Goal: Task Accomplishment & Management: Manage account settings

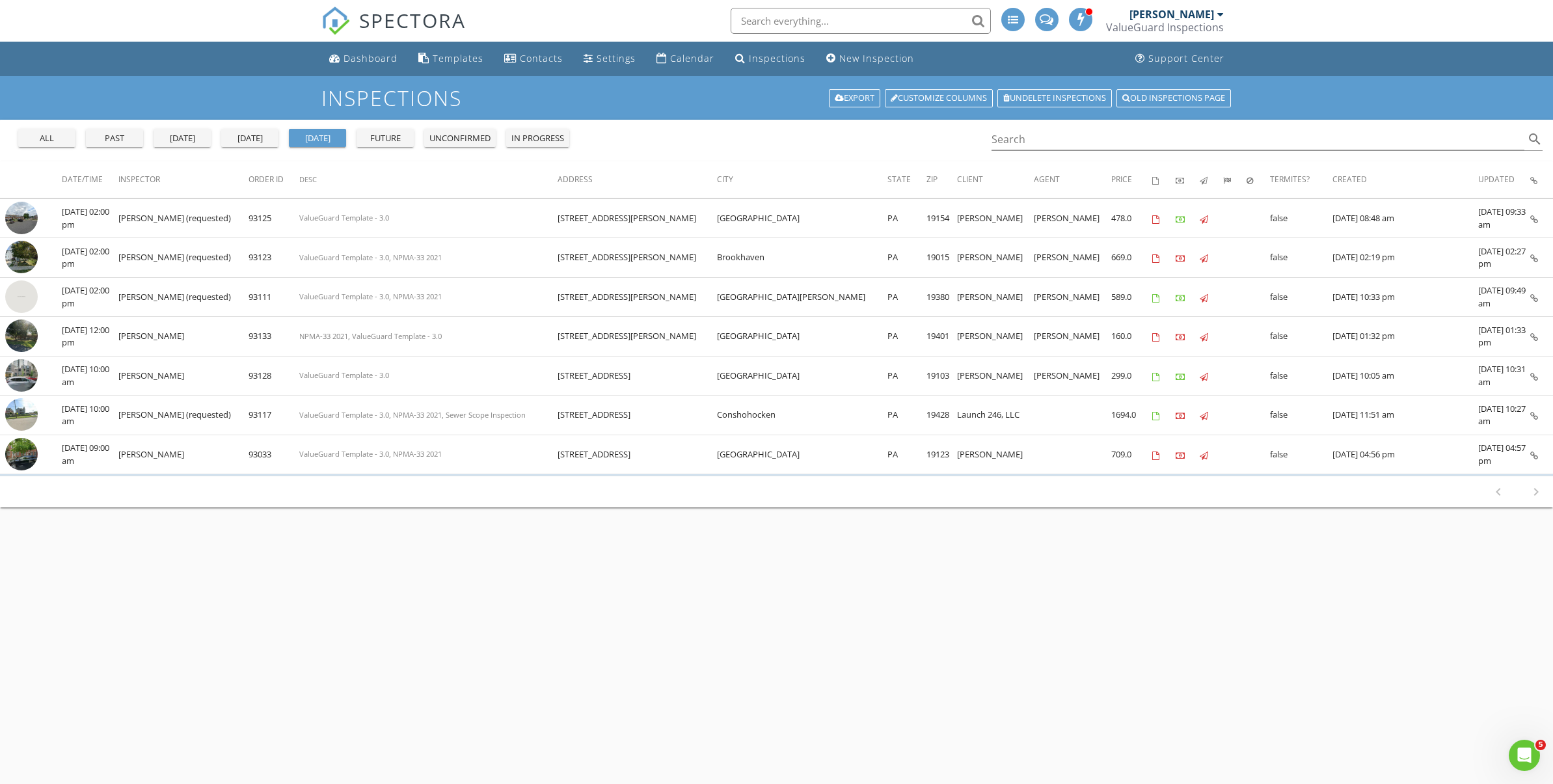
scroll to position [2716, 0]
click at [249, 142] on div "today" at bounding box center [250, 138] width 47 height 13
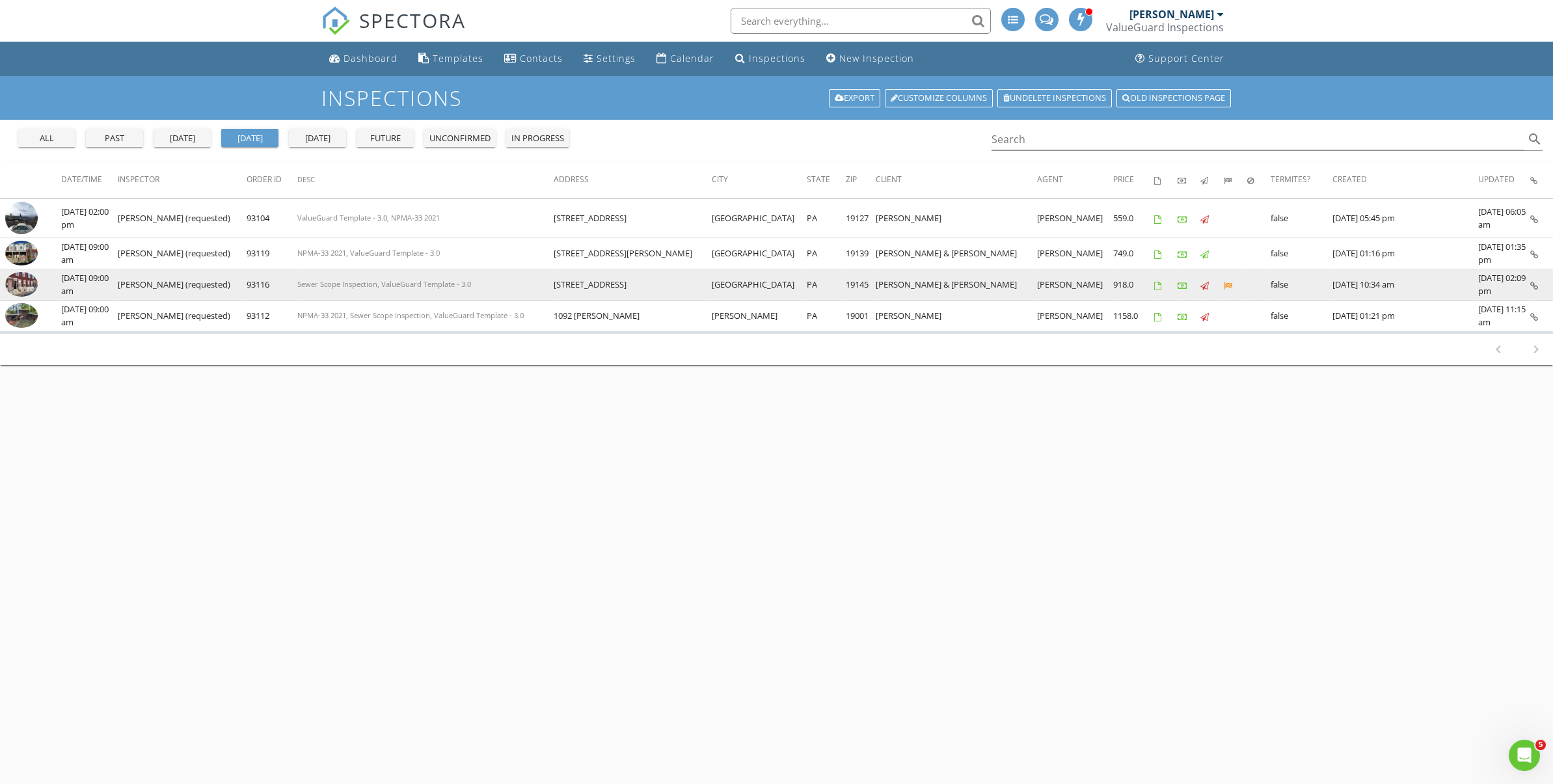
click at [31, 288] on img at bounding box center [22, 284] width 33 height 25
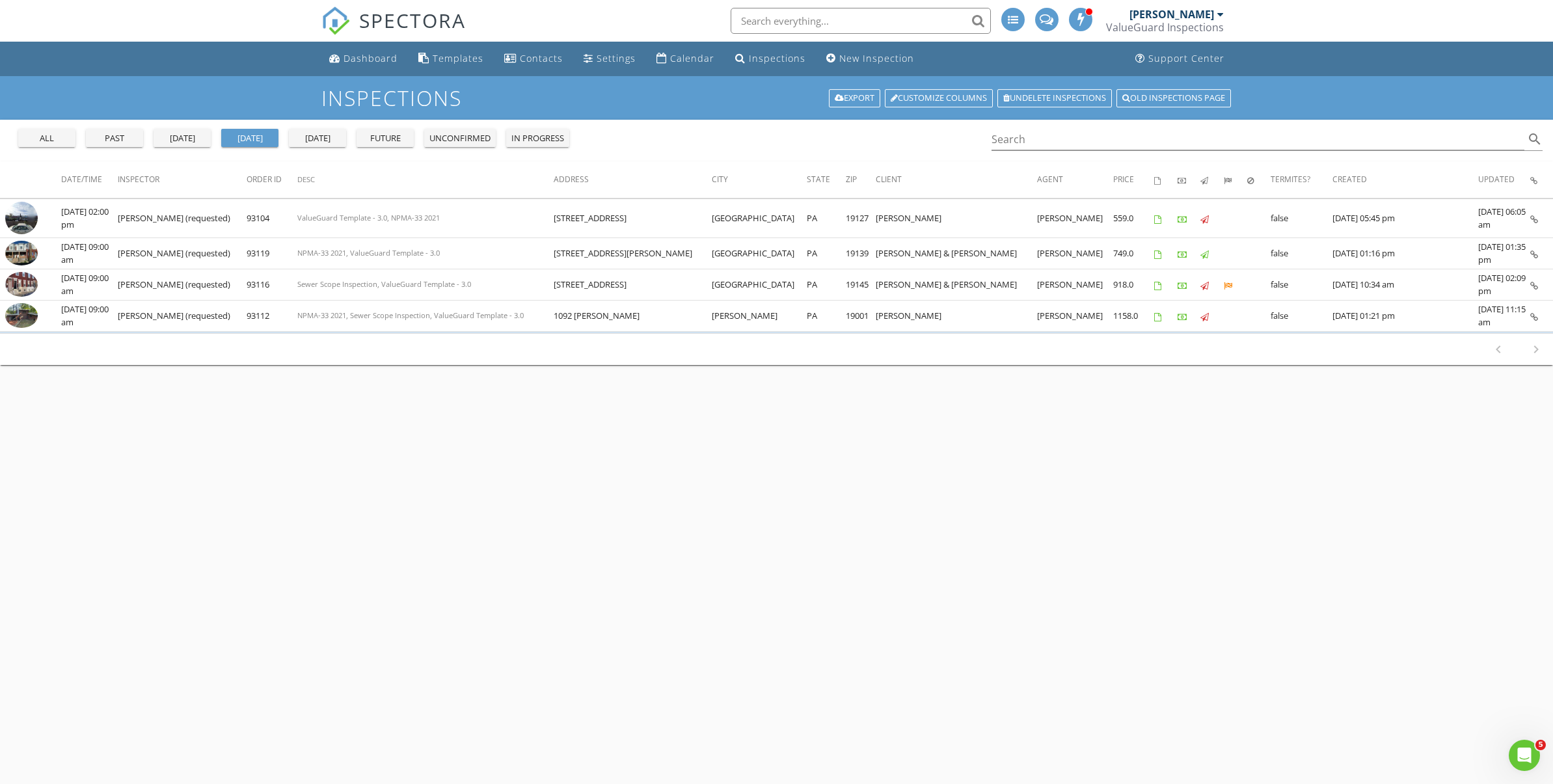
click at [168, 142] on div "yesterday" at bounding box center [182, 138] width 47 height 13
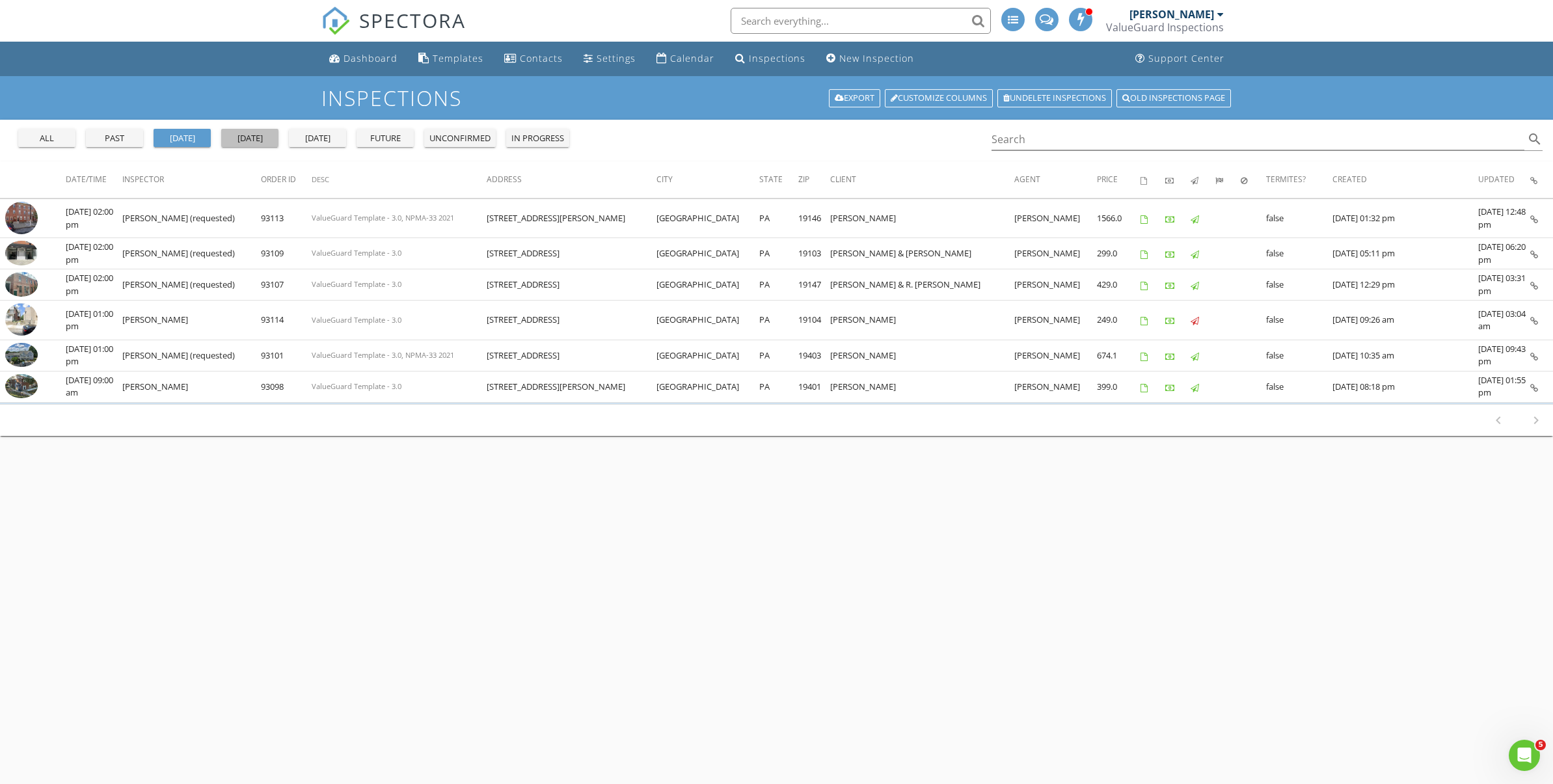
click at [230, 142] on div "today" at bounding box center [250, 138] width 47 height 13
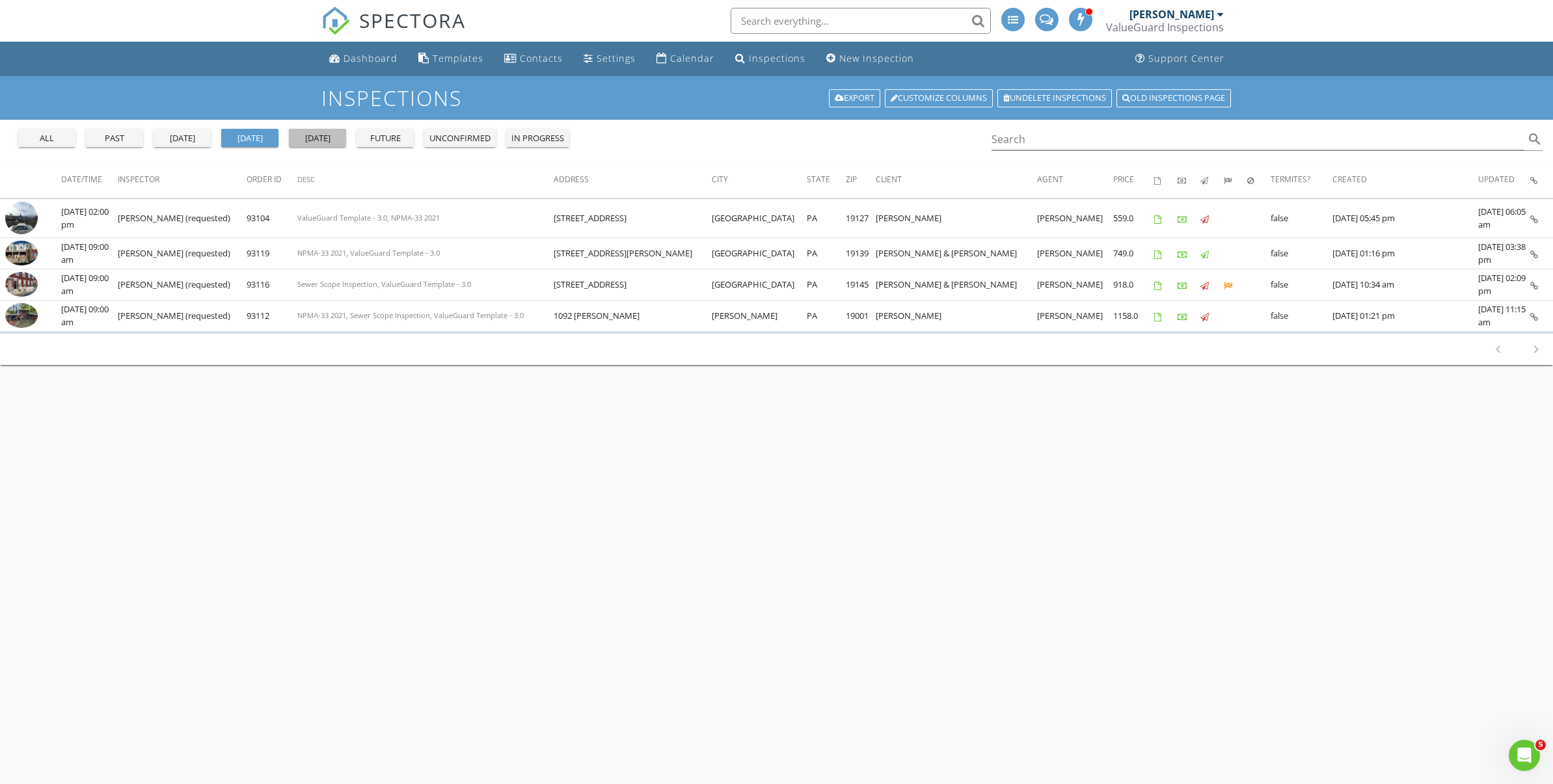
click at [322, 139] on div "tomorrow" at bounding box center [317, 138] width 47 height 13
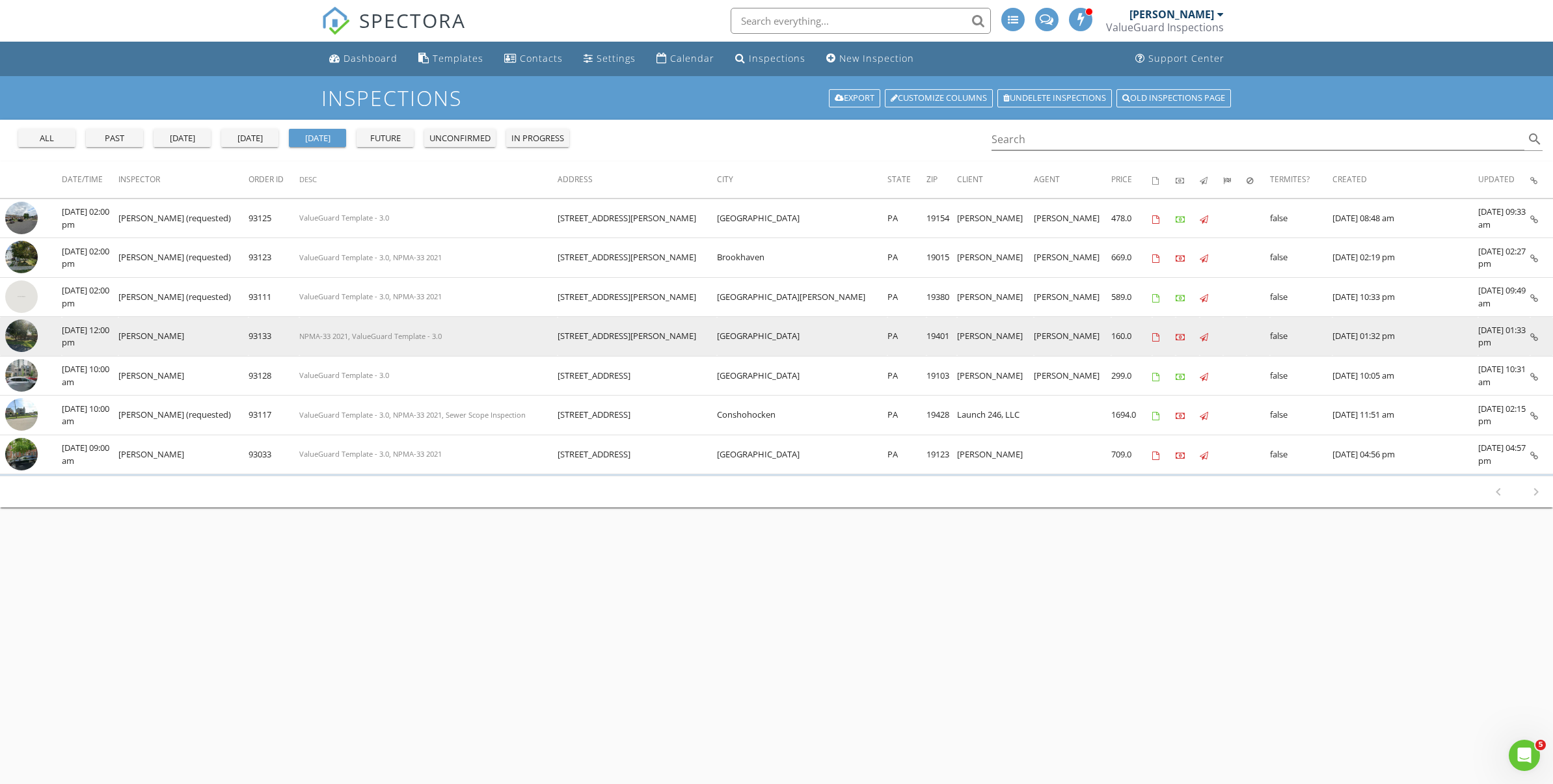
click at [26, 339] on img at bounding box center [22, 336] width 33 height 33
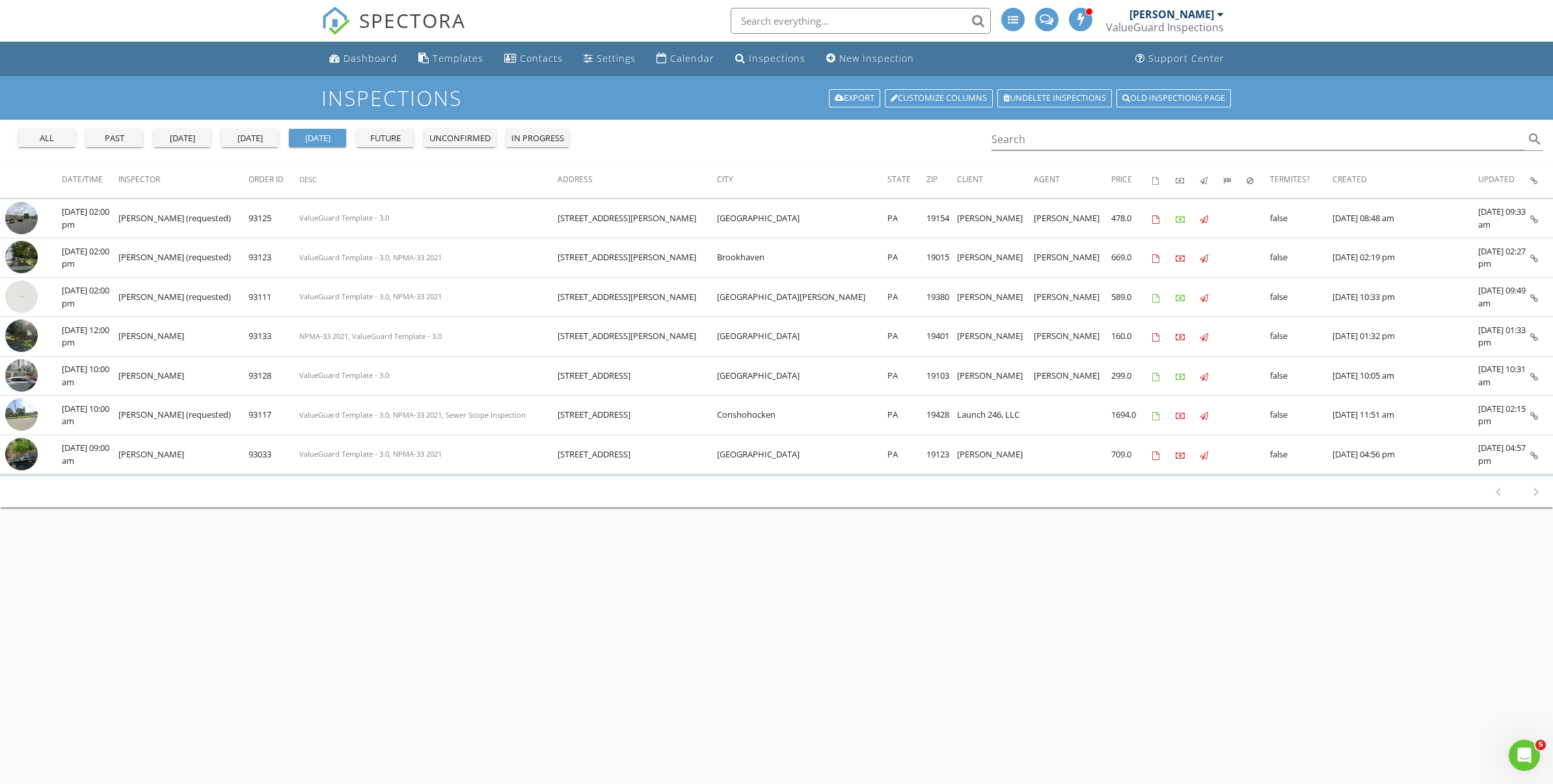
click at [256, 141] on div "today" at bounding box center [250, 138] width 47 height 13
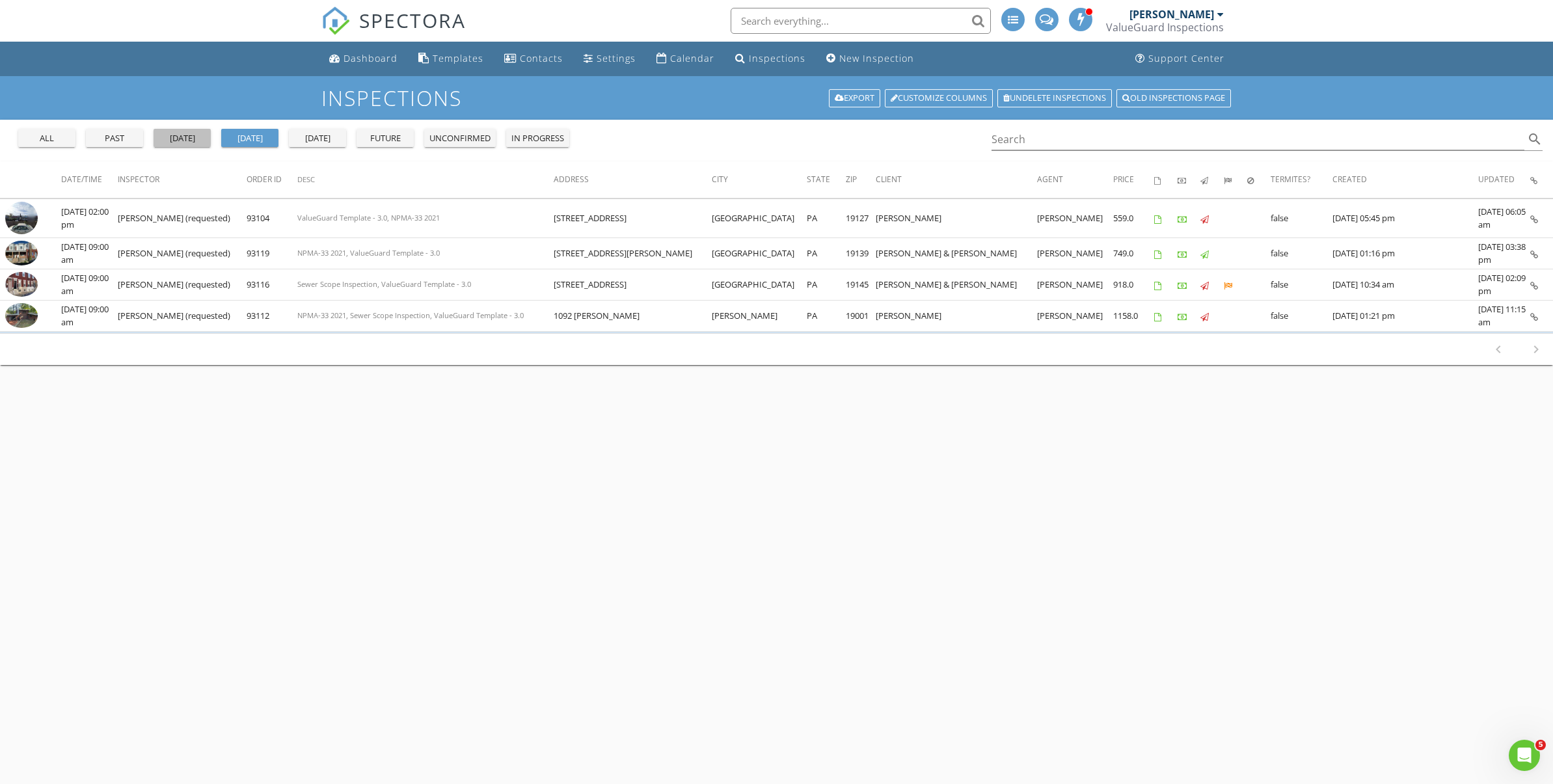
click at [192, 137] on div "yesterday" at bounding box center [182, 138] width 47 height 13
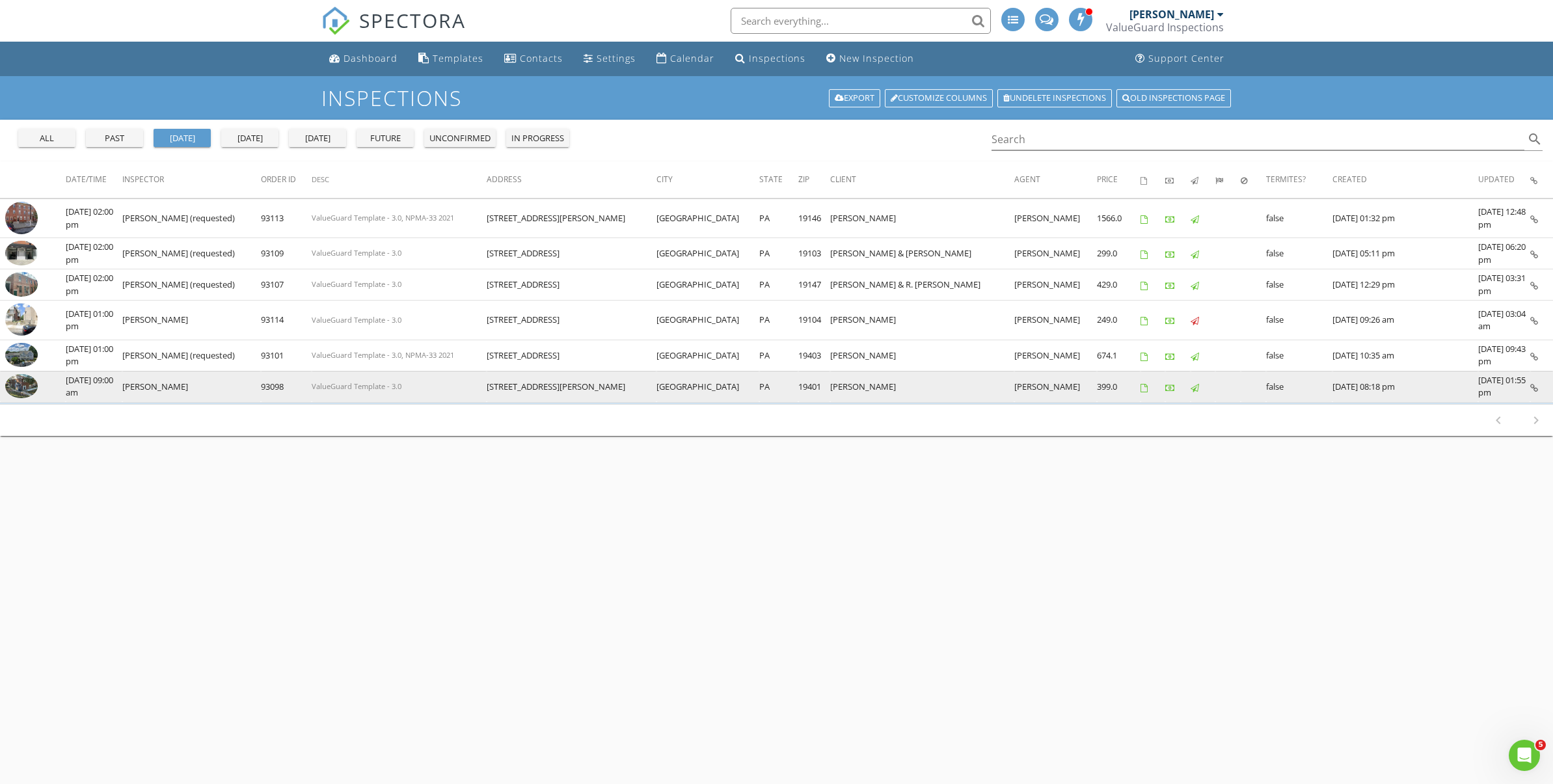
click at [24, 387] on img at bounding box center [22, 386] width 33 height 25
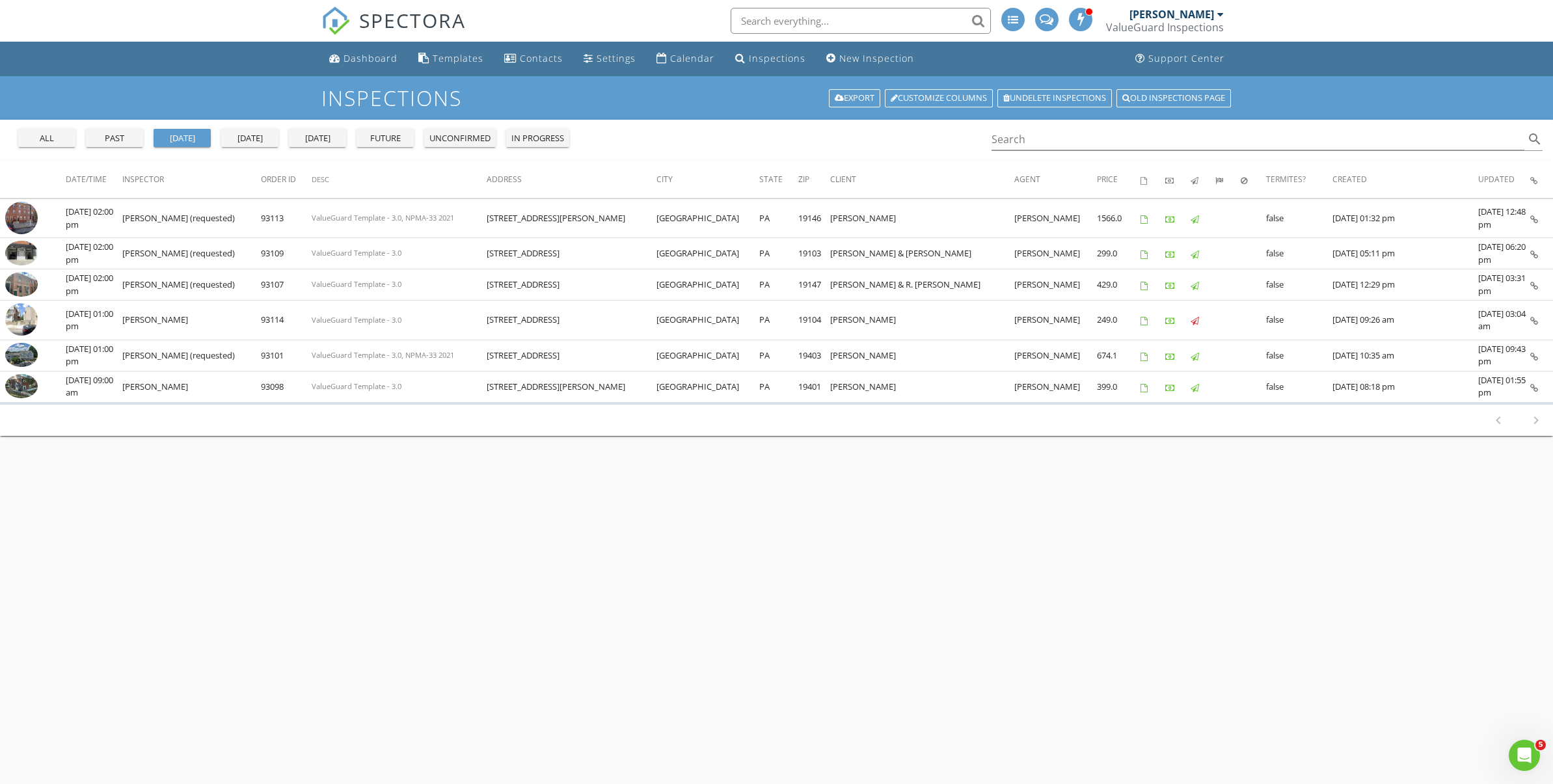
click at [337, 142] on div "tomorrow" at bounding box center [317, 138] width 47 height 13
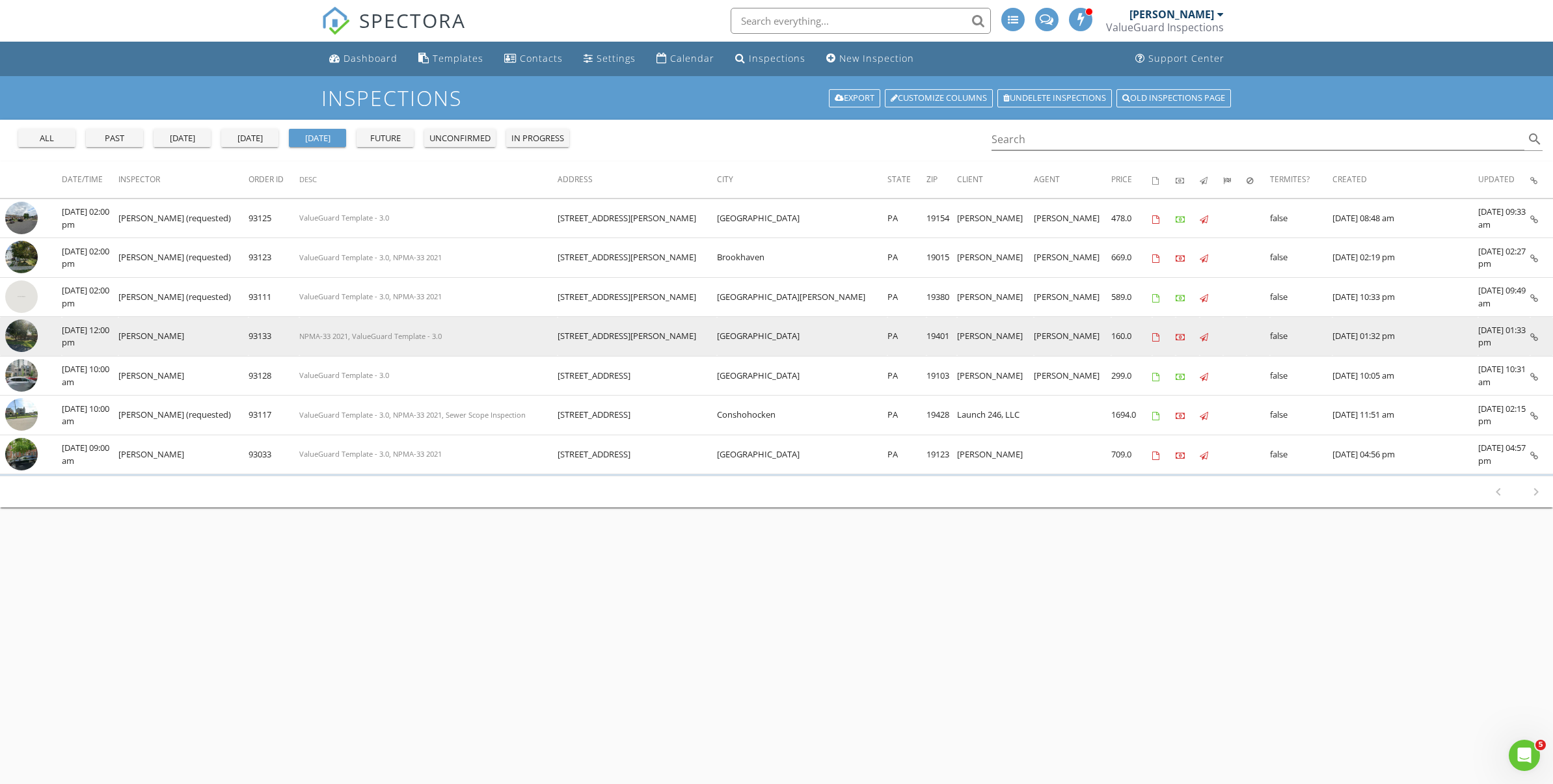
click at [27, 335] on img at bounding box center [22, 336] width 33 height 33
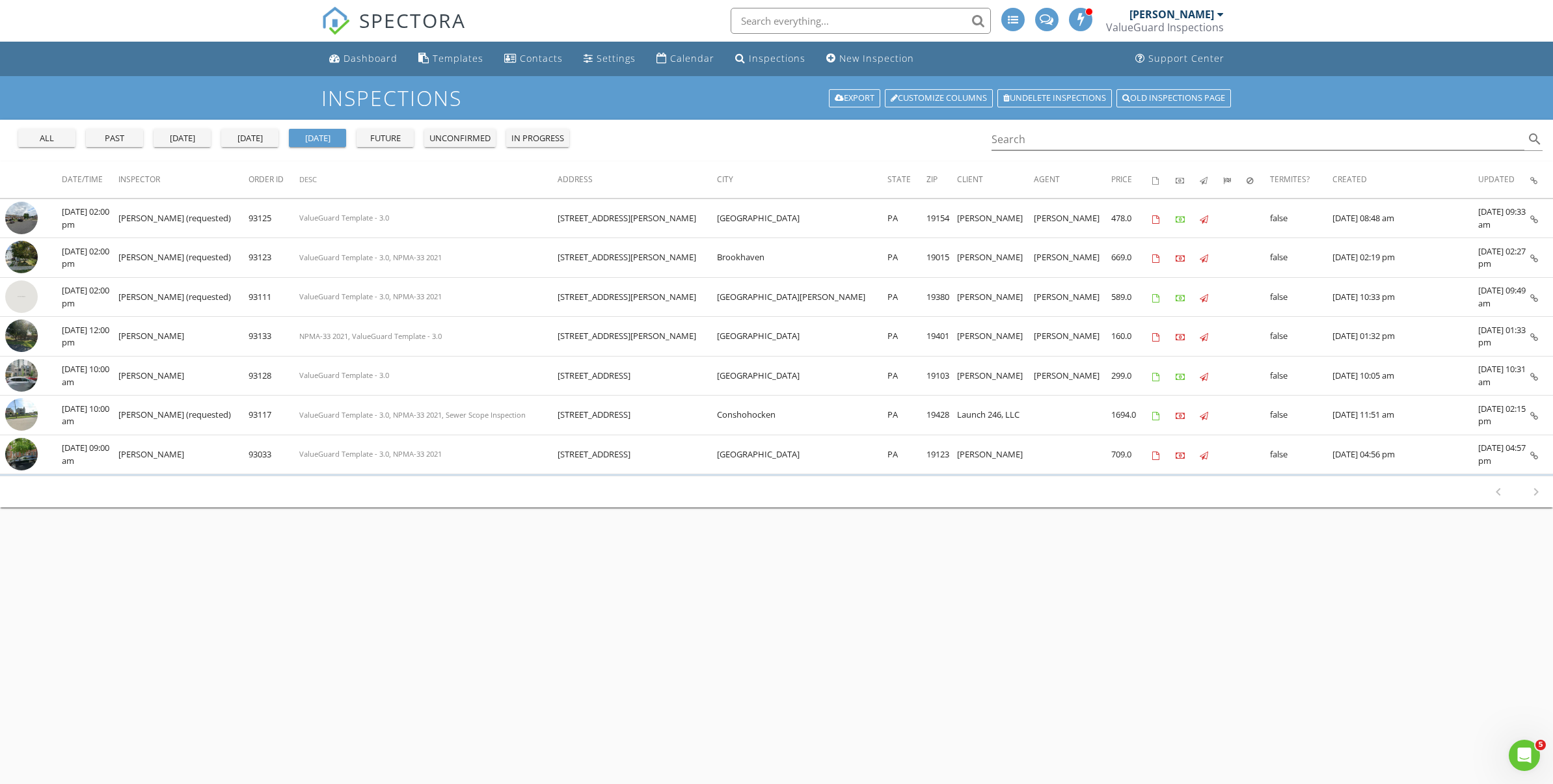
click at [196, 150] on div "all past yesterday today tomorrow future unconfirmed in progress" at bounding box center [293, 136] width 561 height 31
click at [195, 136] on div "yesterday" at bounding box center [182, 138] width 47 height 13
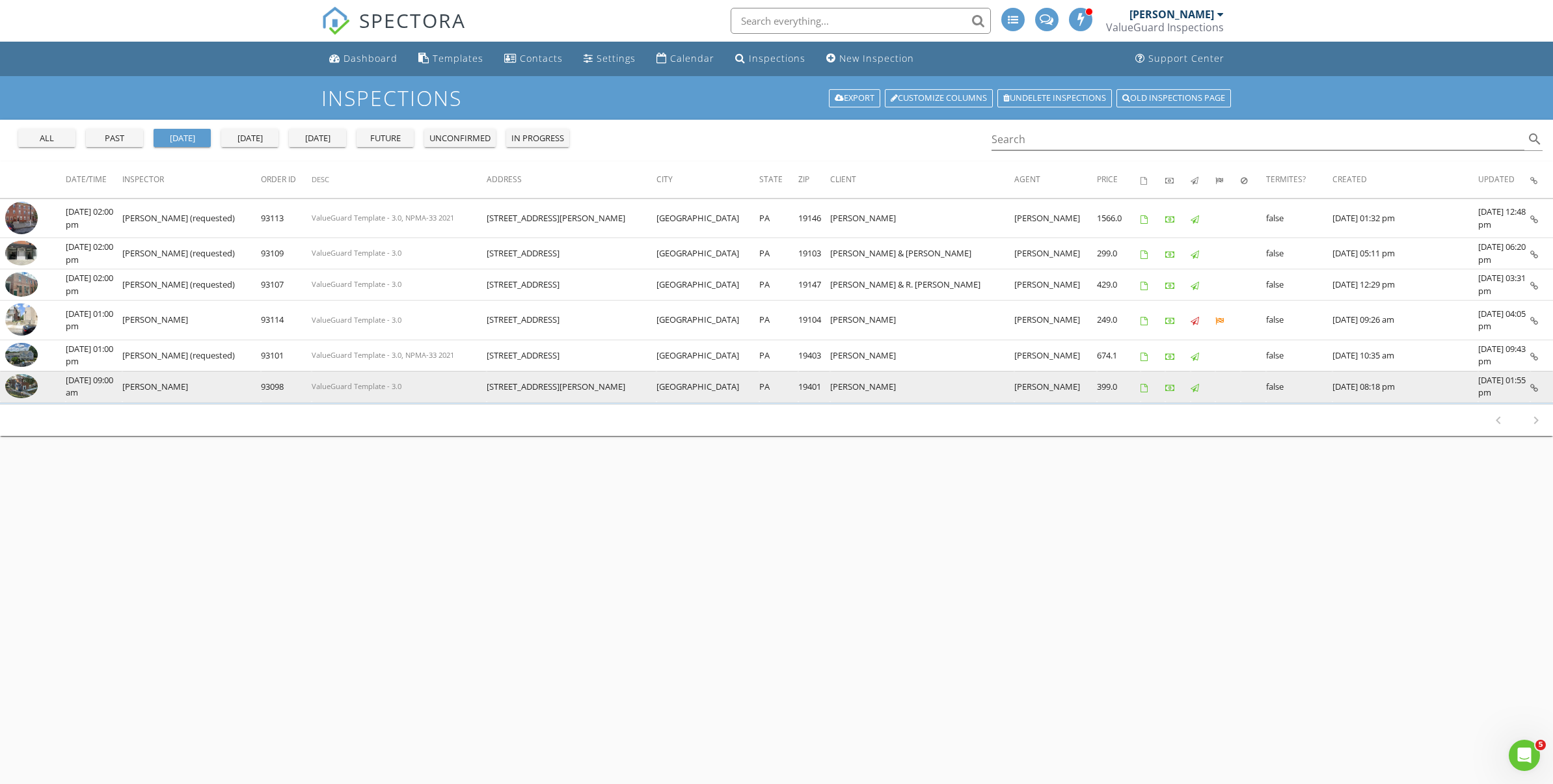
click at [28, 386] on img at bounding box center [22, 386] width 33 height 25
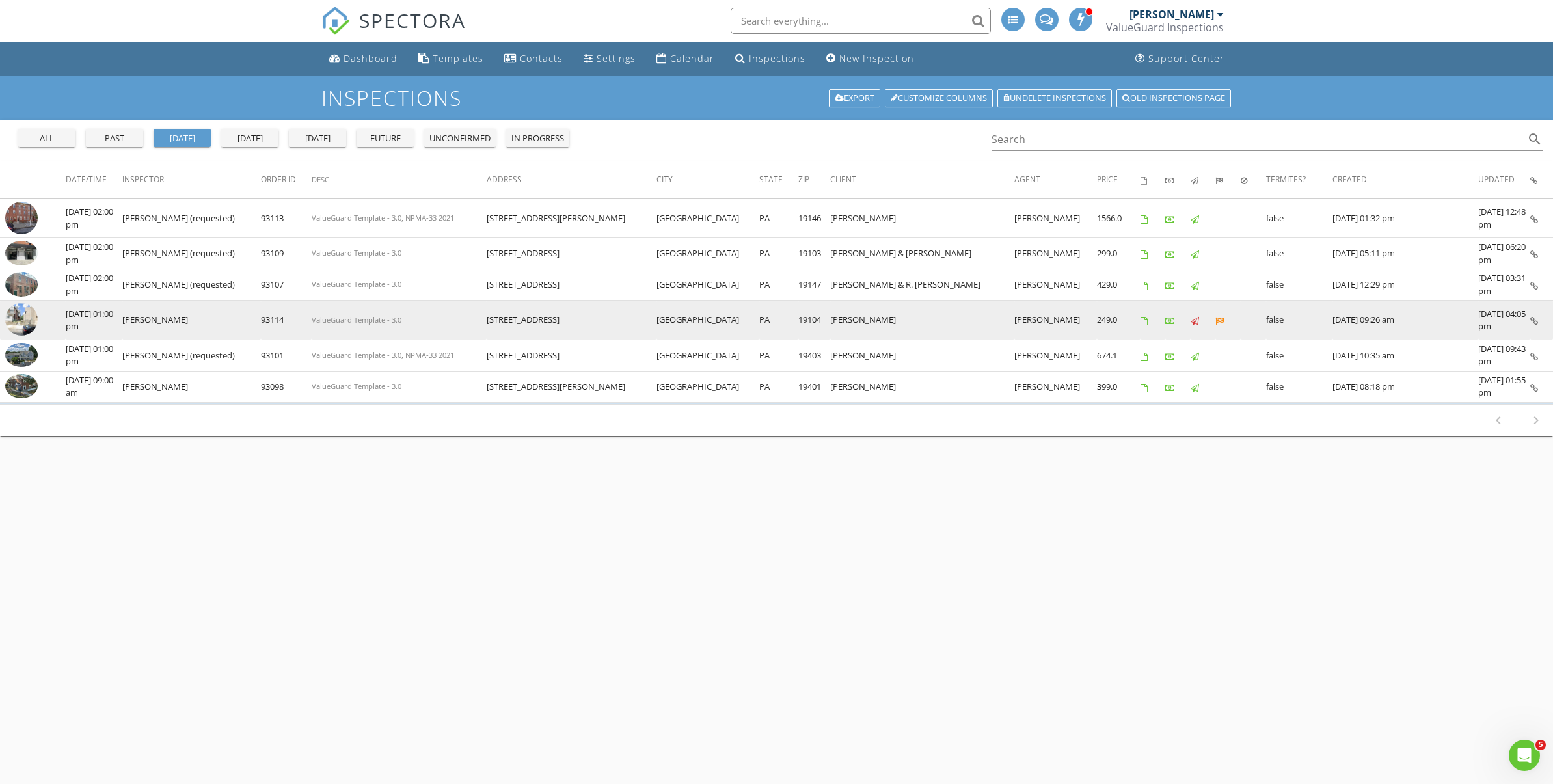
click at [28, 317] on img at bounding box center [22, 320] width 33 height 33
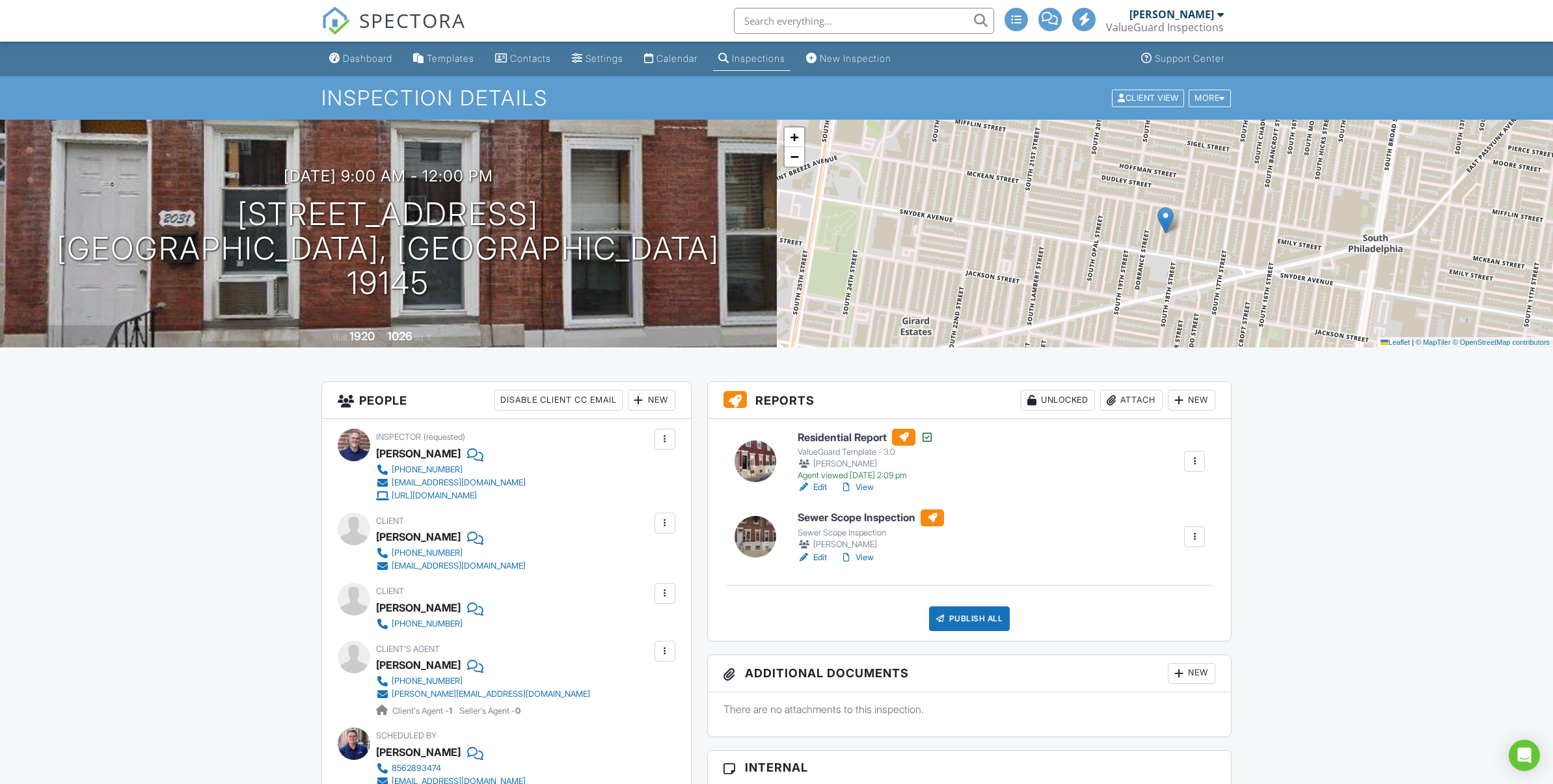
click at [865, 557] on link "View" at bounding box center [857, 557] width 34 height 13
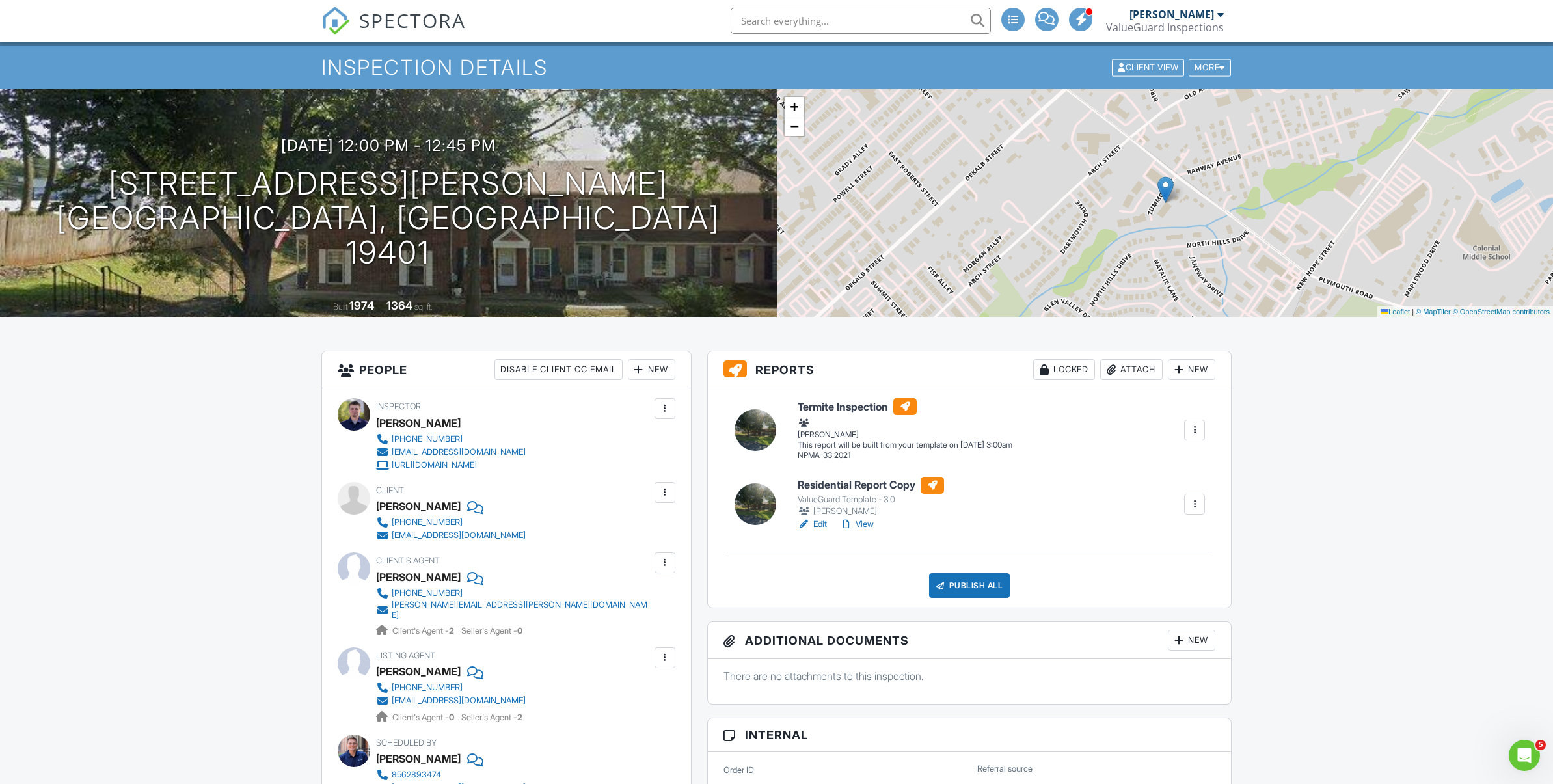
scroll to position [28, 0]
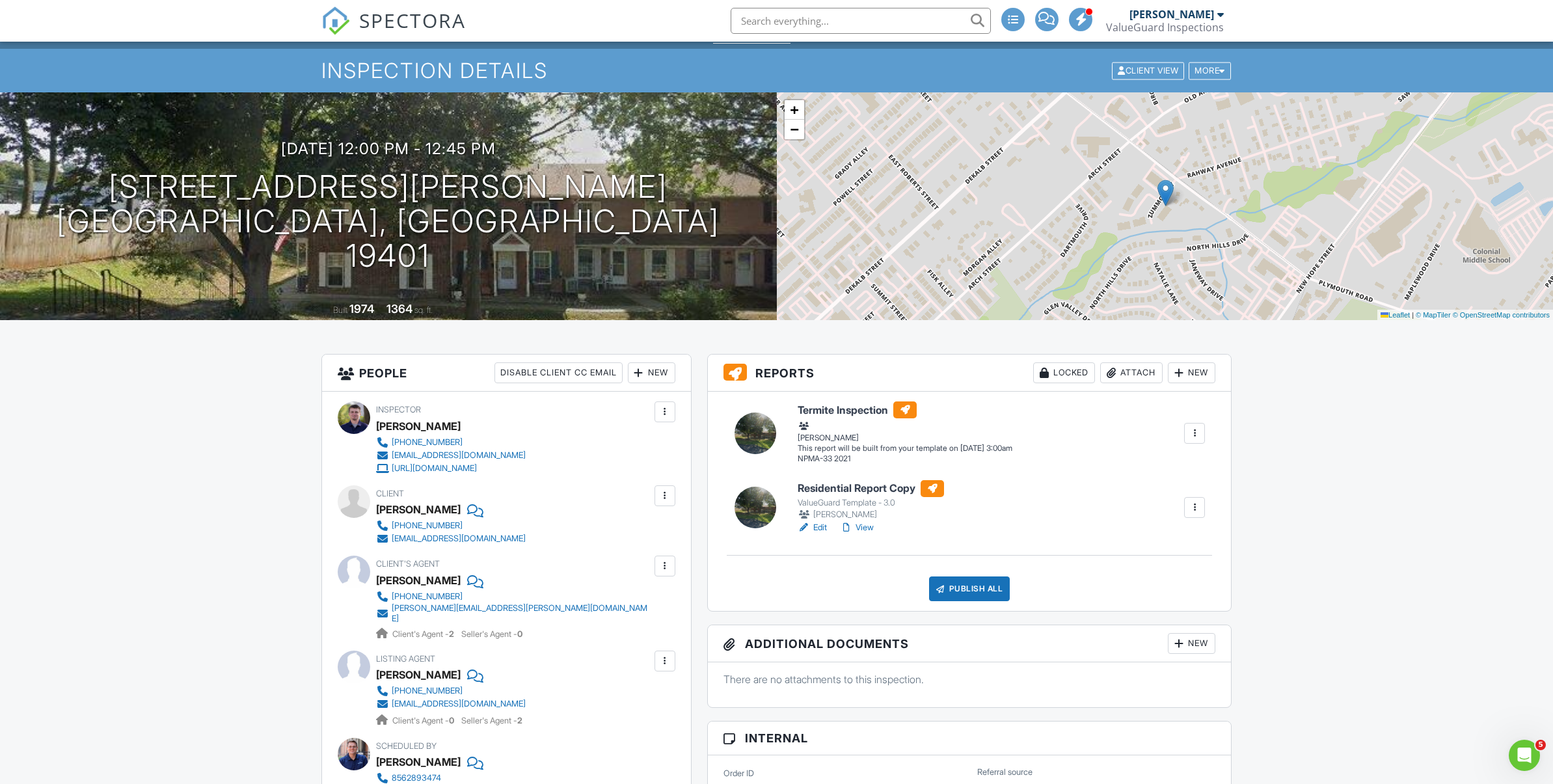
click at [869, 528] on link "View" at bounding box center [857, 527] width 34 height 13
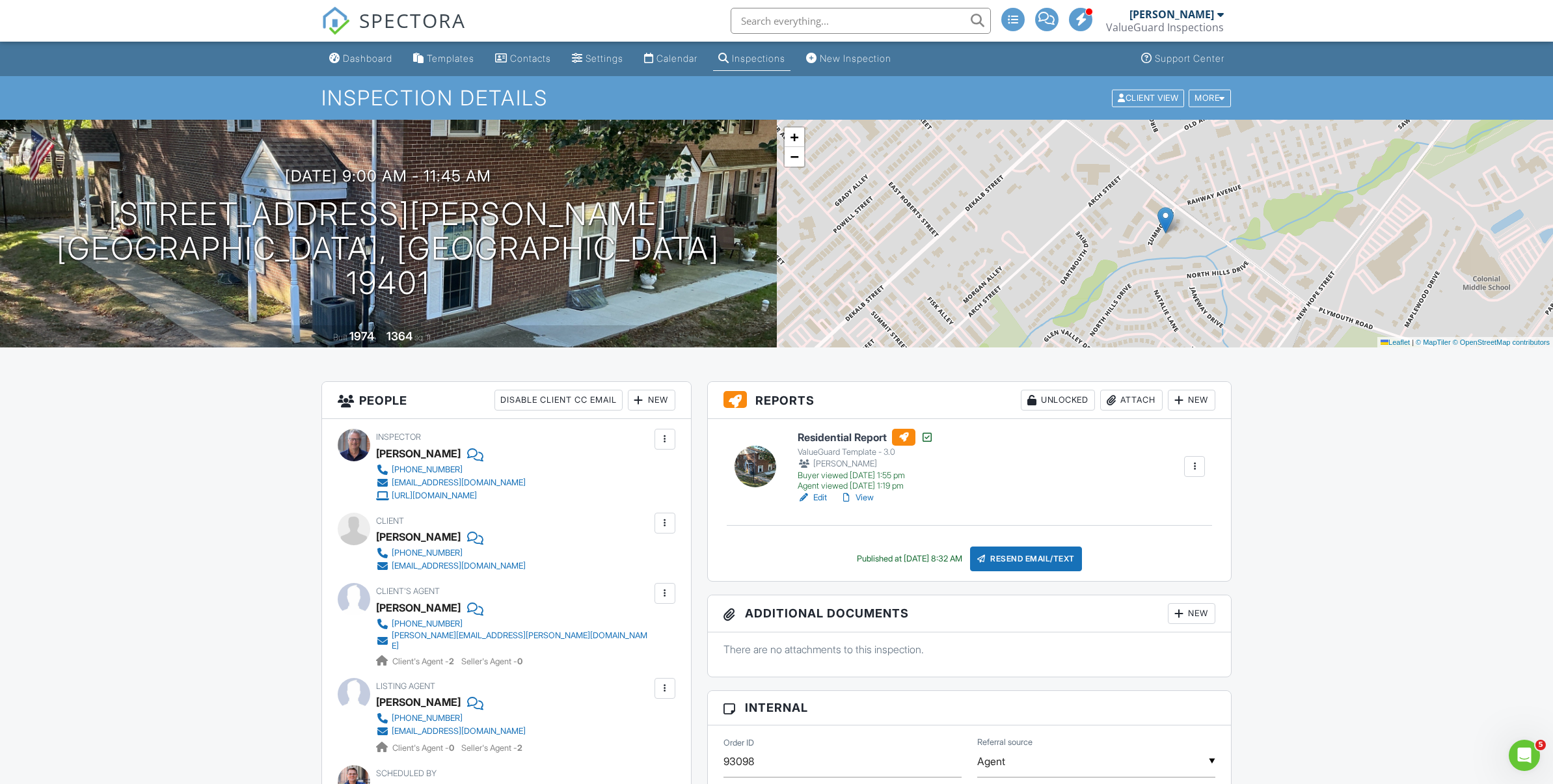
click at [862, 498] on link "View" at bounding box center [857, 497] width 34 height 13
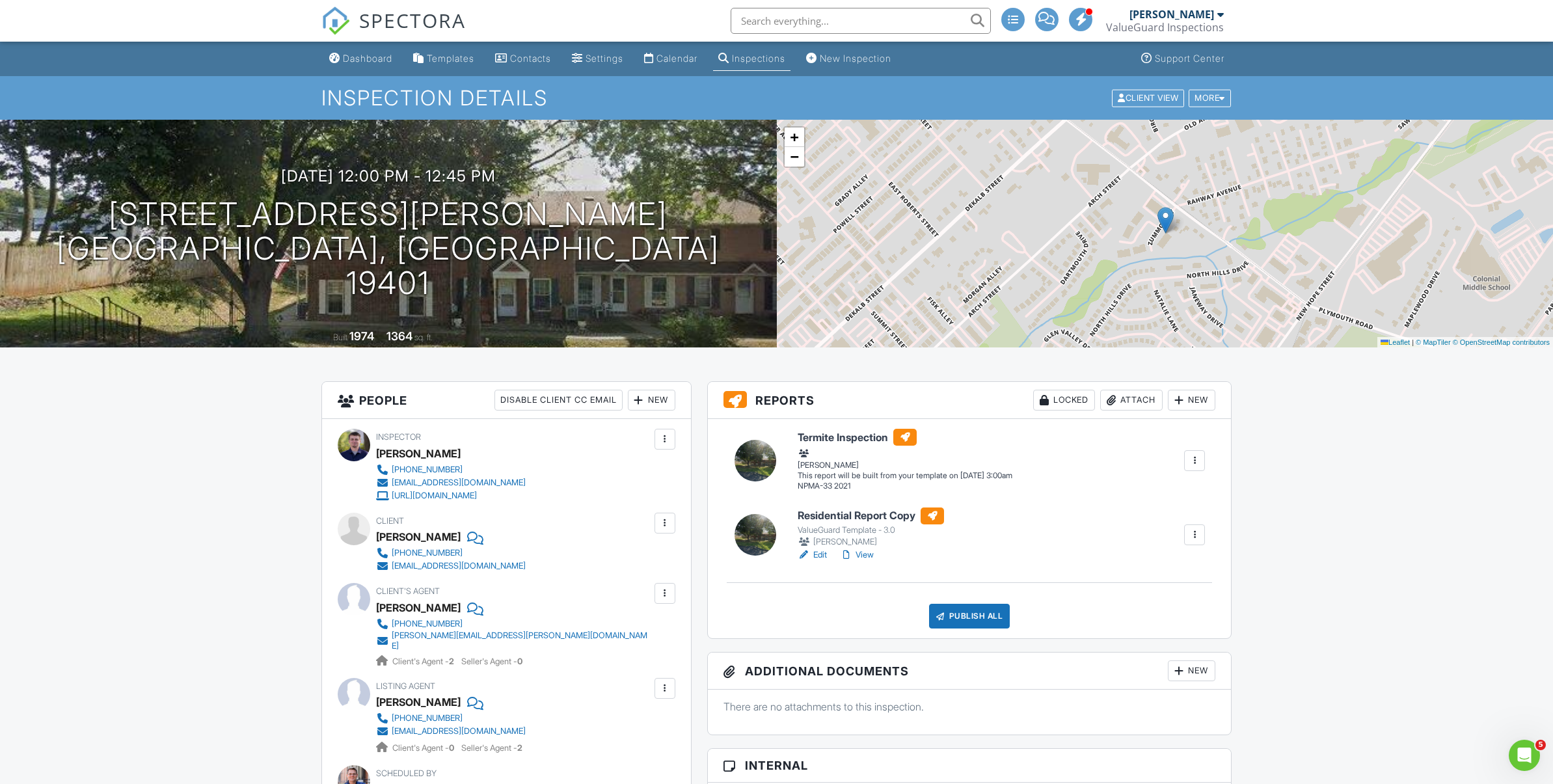
click at [1197, 465] on div at bounding box center [1194, 460] width 13 height 13
click at [1168, 486] on div "Build Now" at bounding box center [1148, 485] width 104 height 16
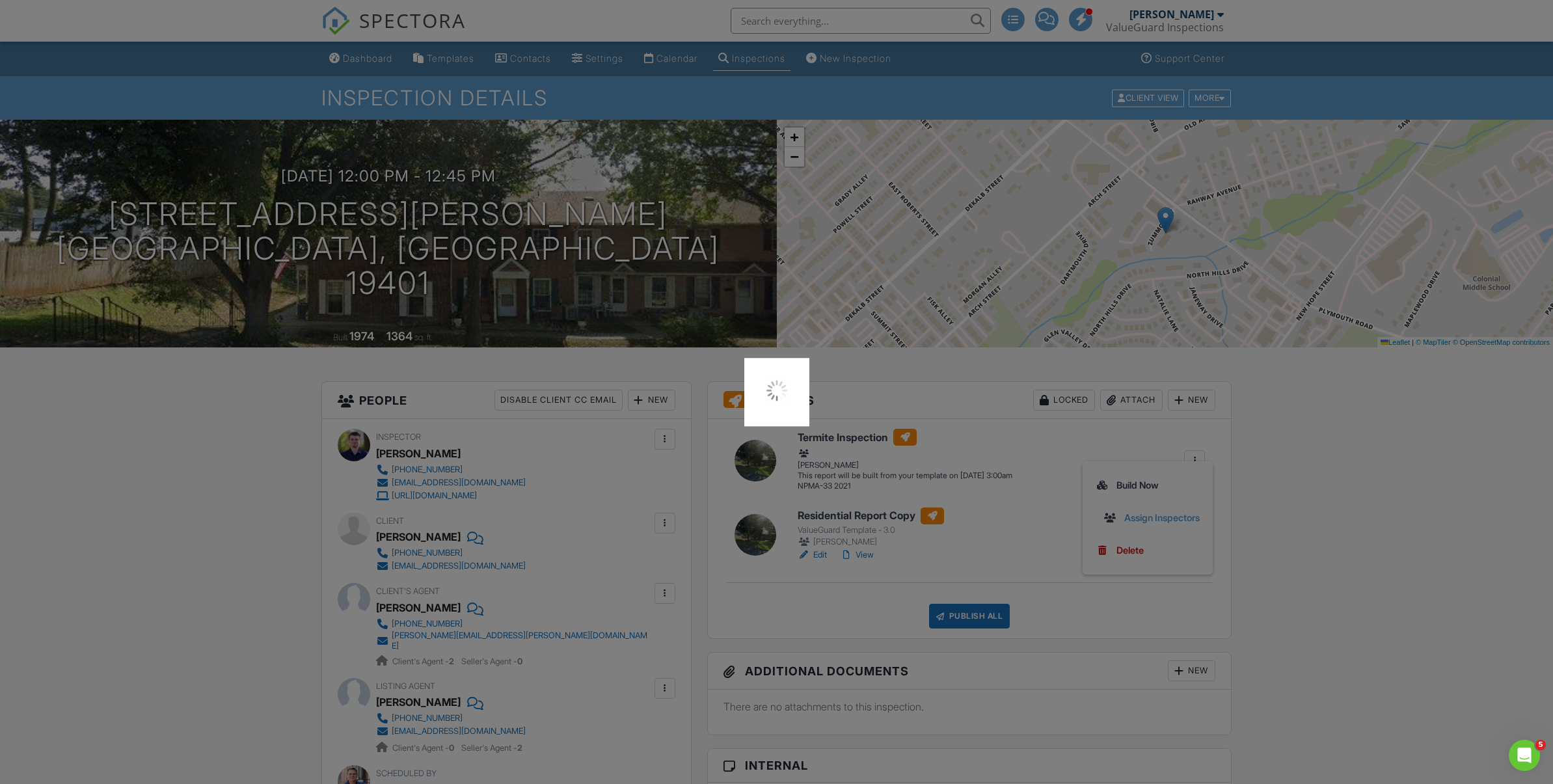
click at [1221, 101] on div at bounding box center [776, 392] width 1553 height 784
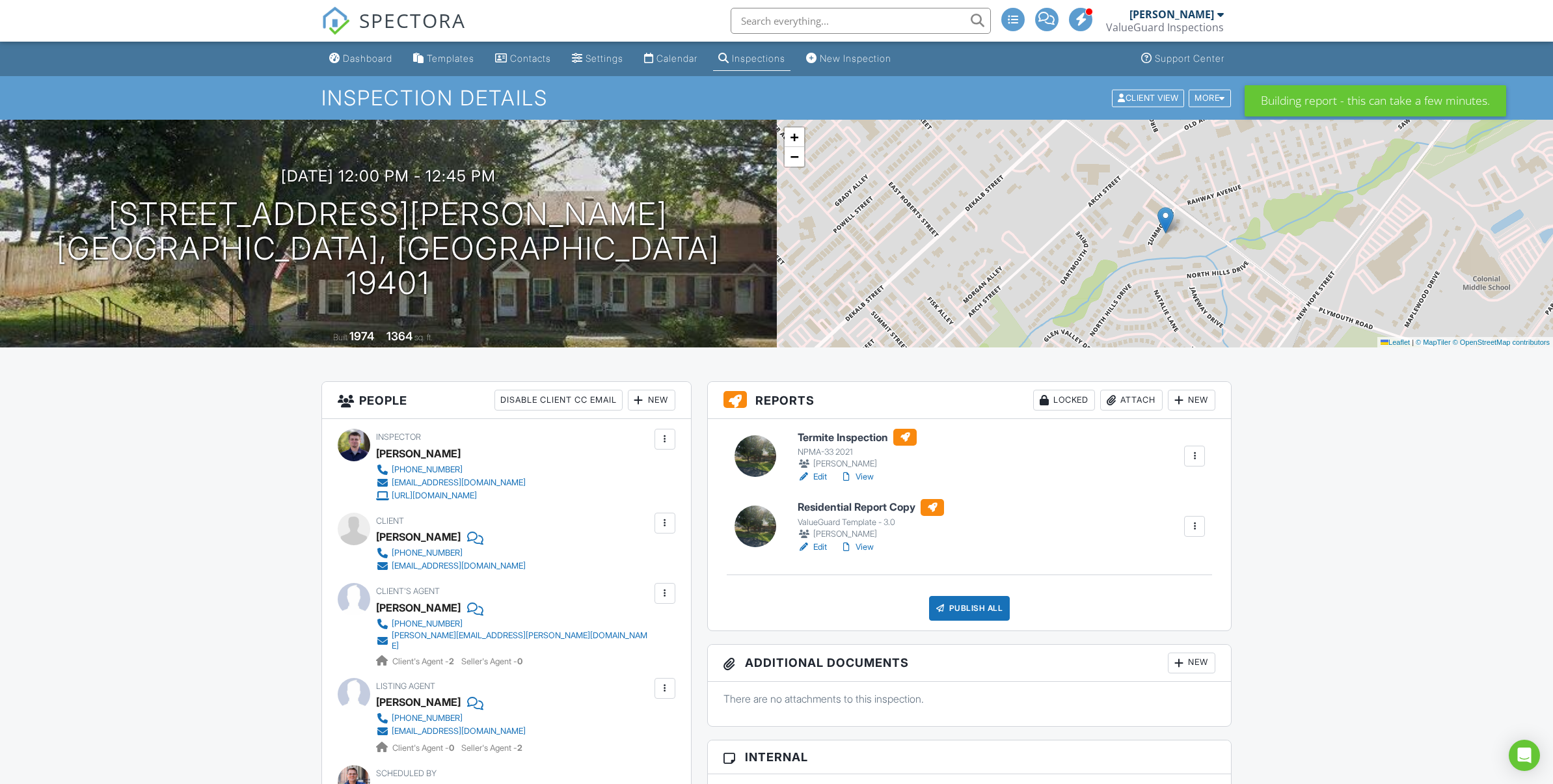
click at [1221, 101] on div at bounding box center [1223, 98] width 6 height 8
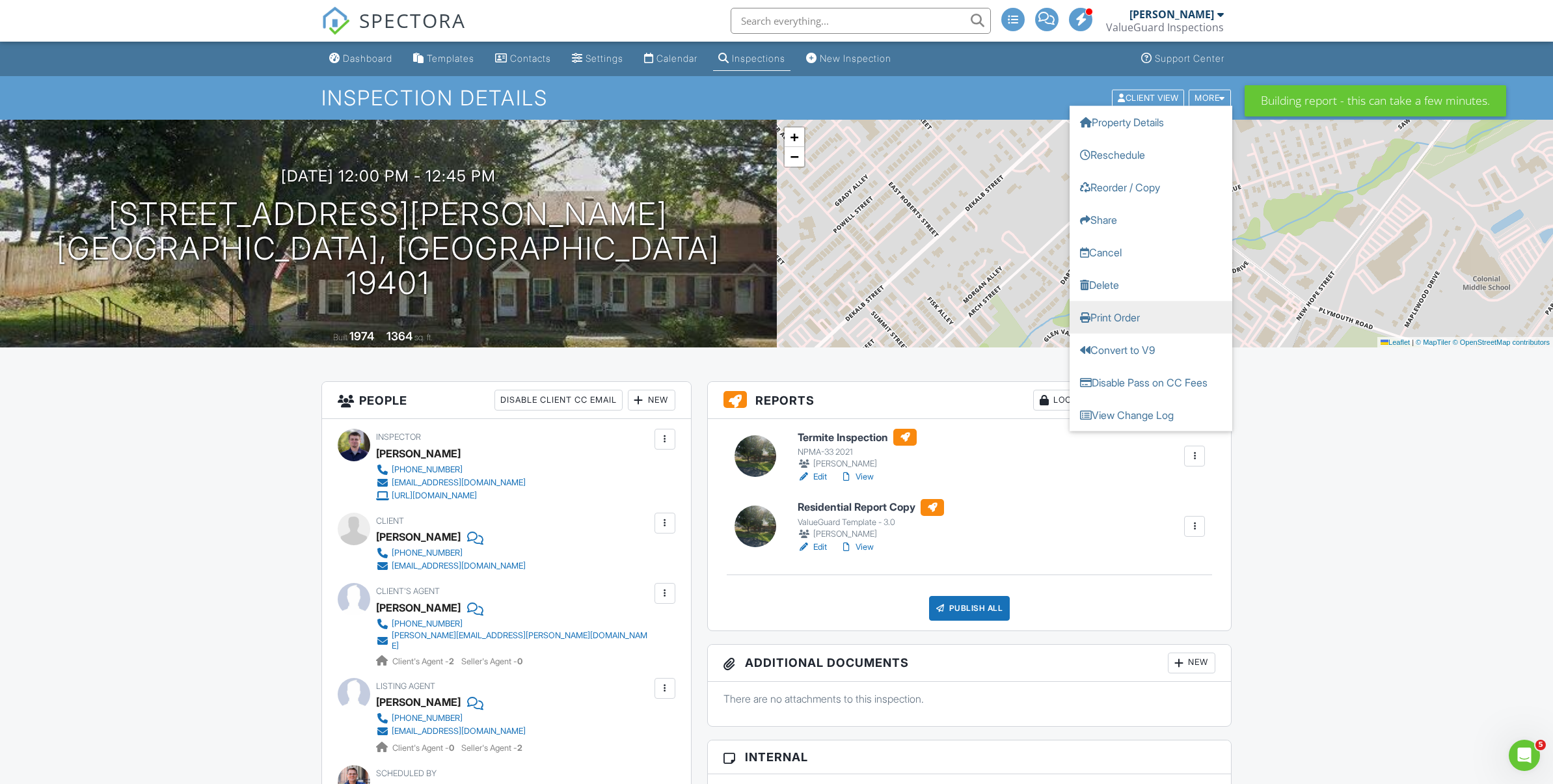
click at [1180, 320] on link "Print Order" at bounding box center [1151, 317] width 163 height 33
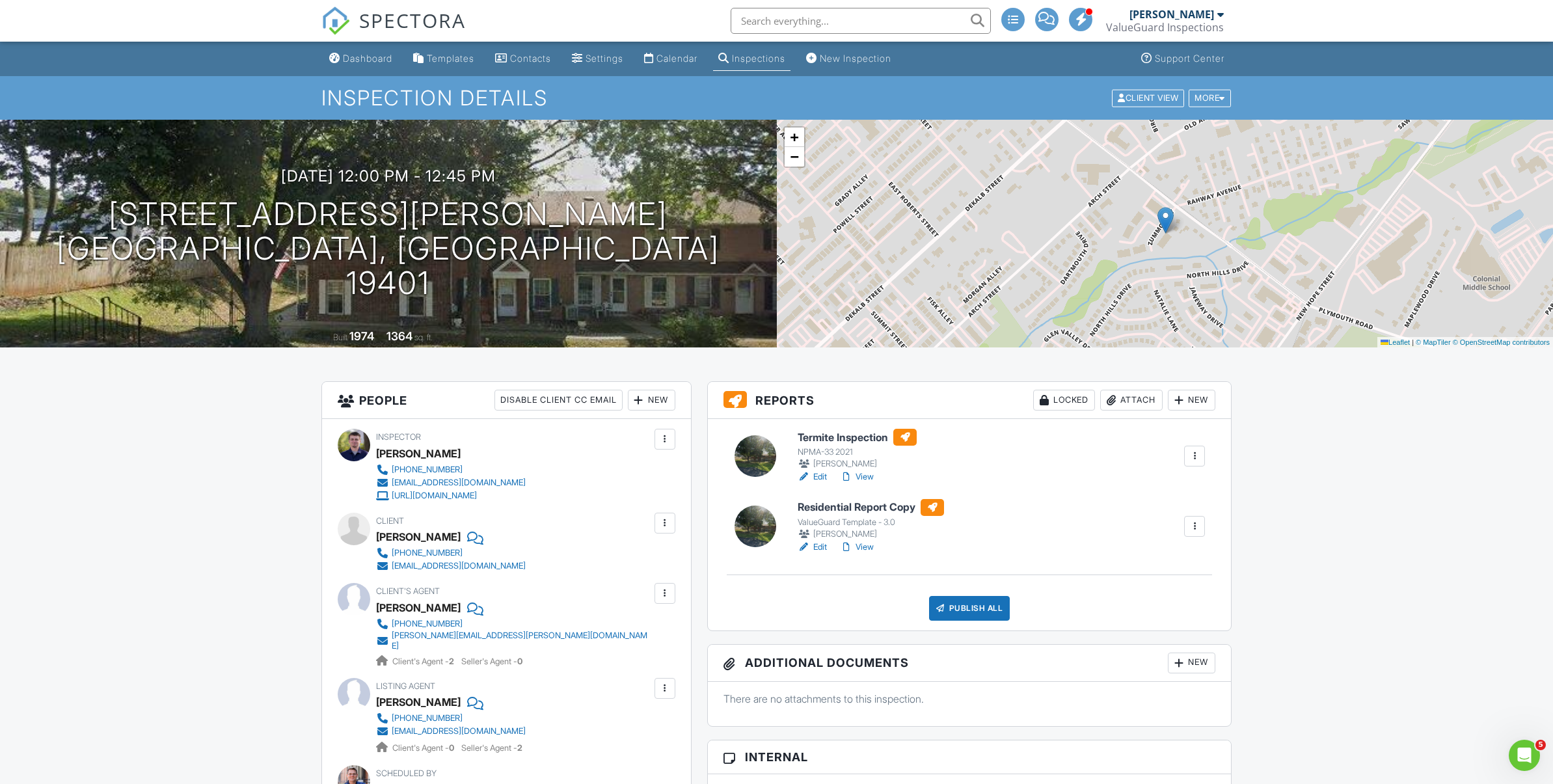
click at [1195, 524] on div at bounding box center [1194, 525] width 13 height 13
click at [1166, 651] on link "Delete" at bounding box center [1151, 653] width 96 height 14
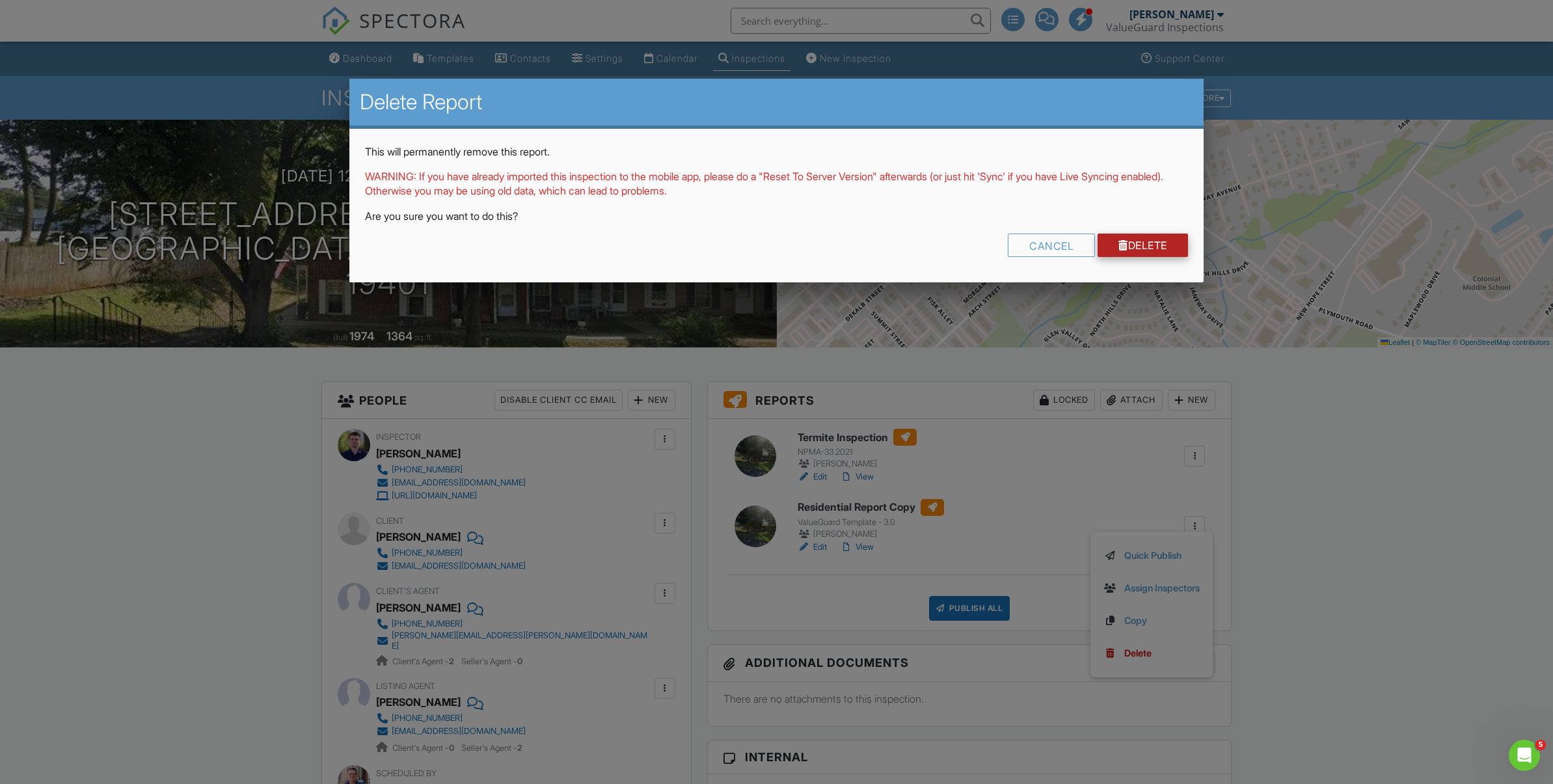
click at [1139, 248] on link "Delete" at bounding box center [1142, 244] width 90 height 23
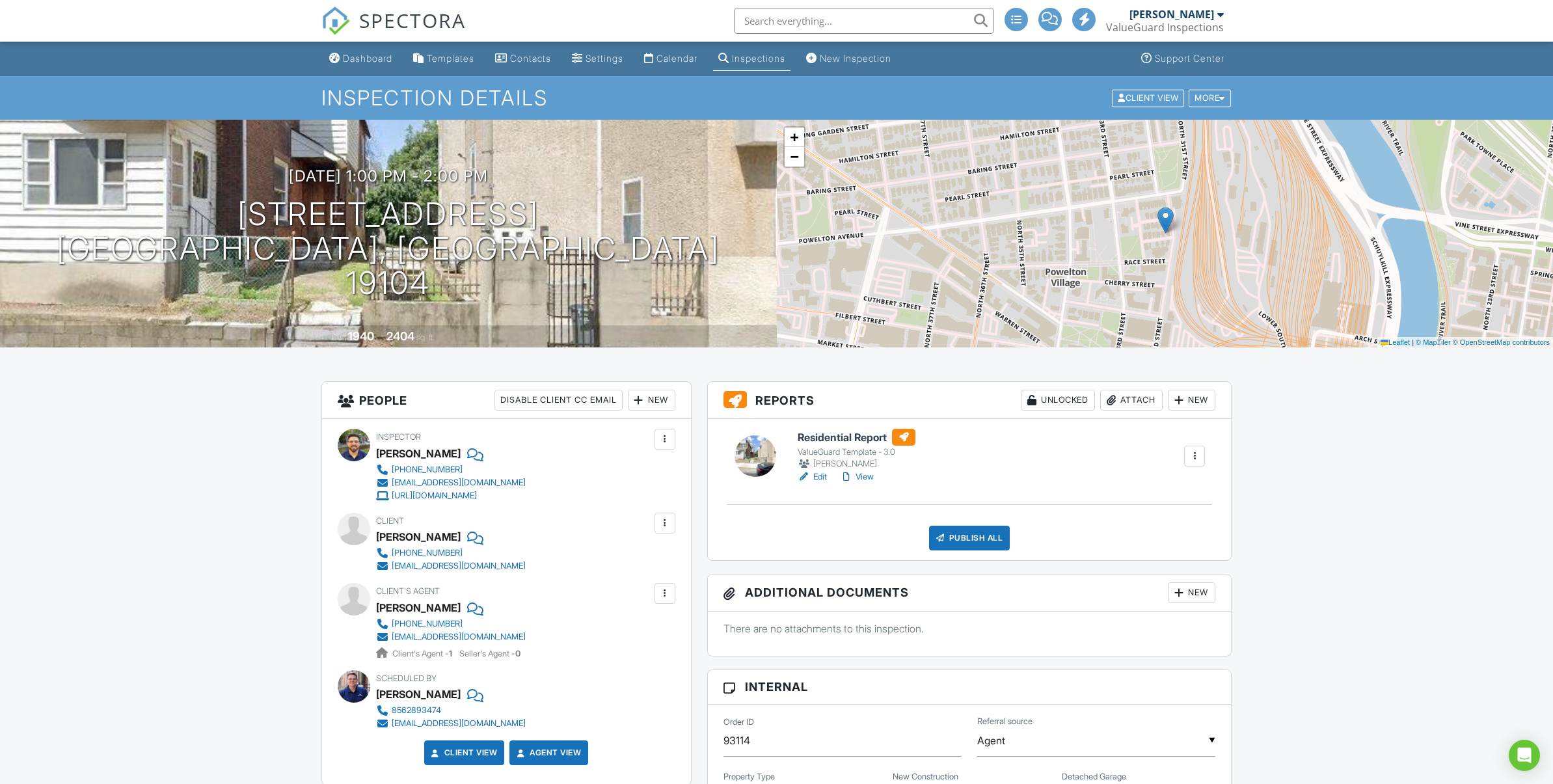
click at [866, 475] on link "View" at bounding box center [857, 476] width 34 height 13
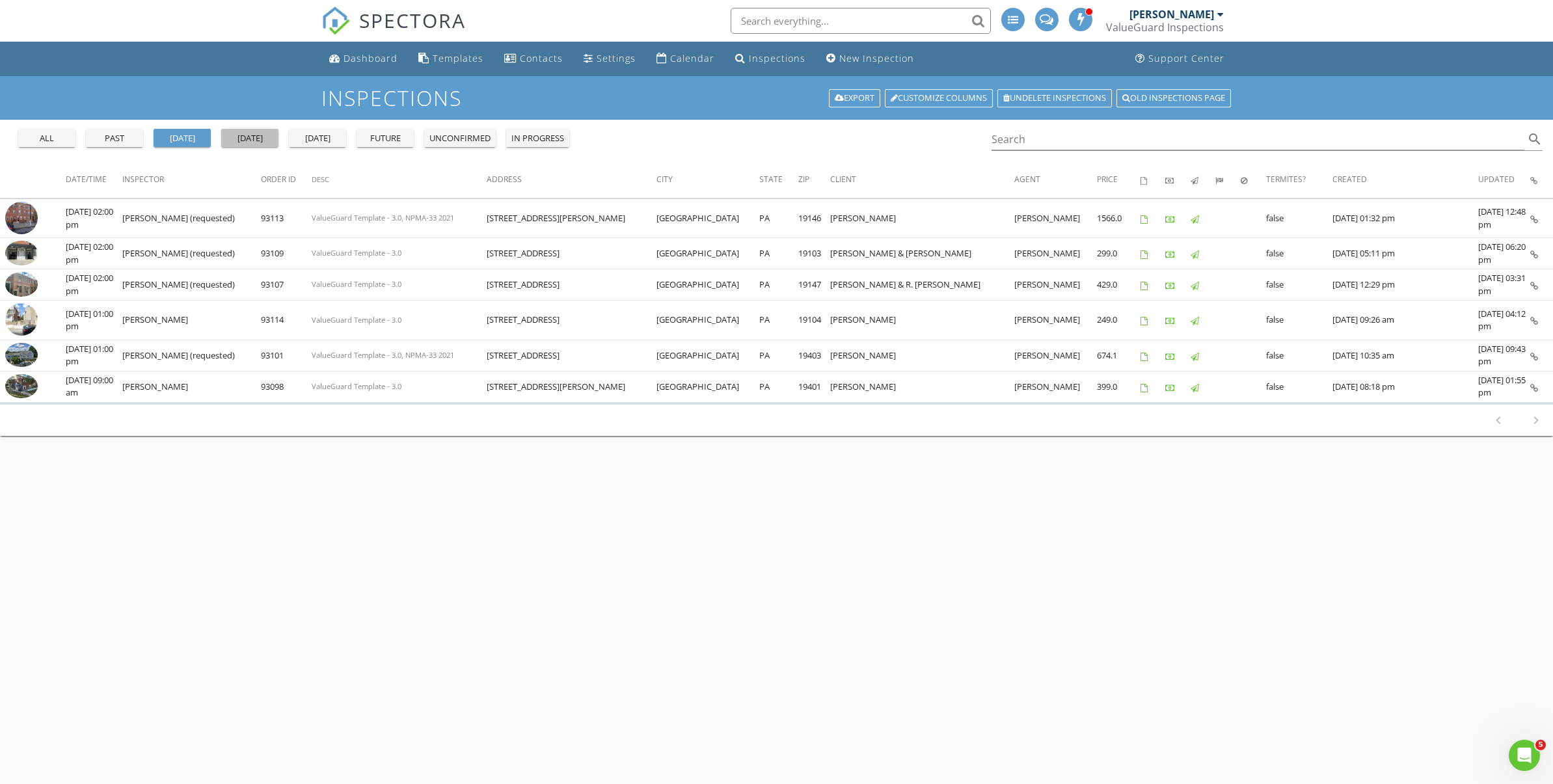
click at [243, 141] on div "today" at bounding box center [250, 138] width 47 height 13
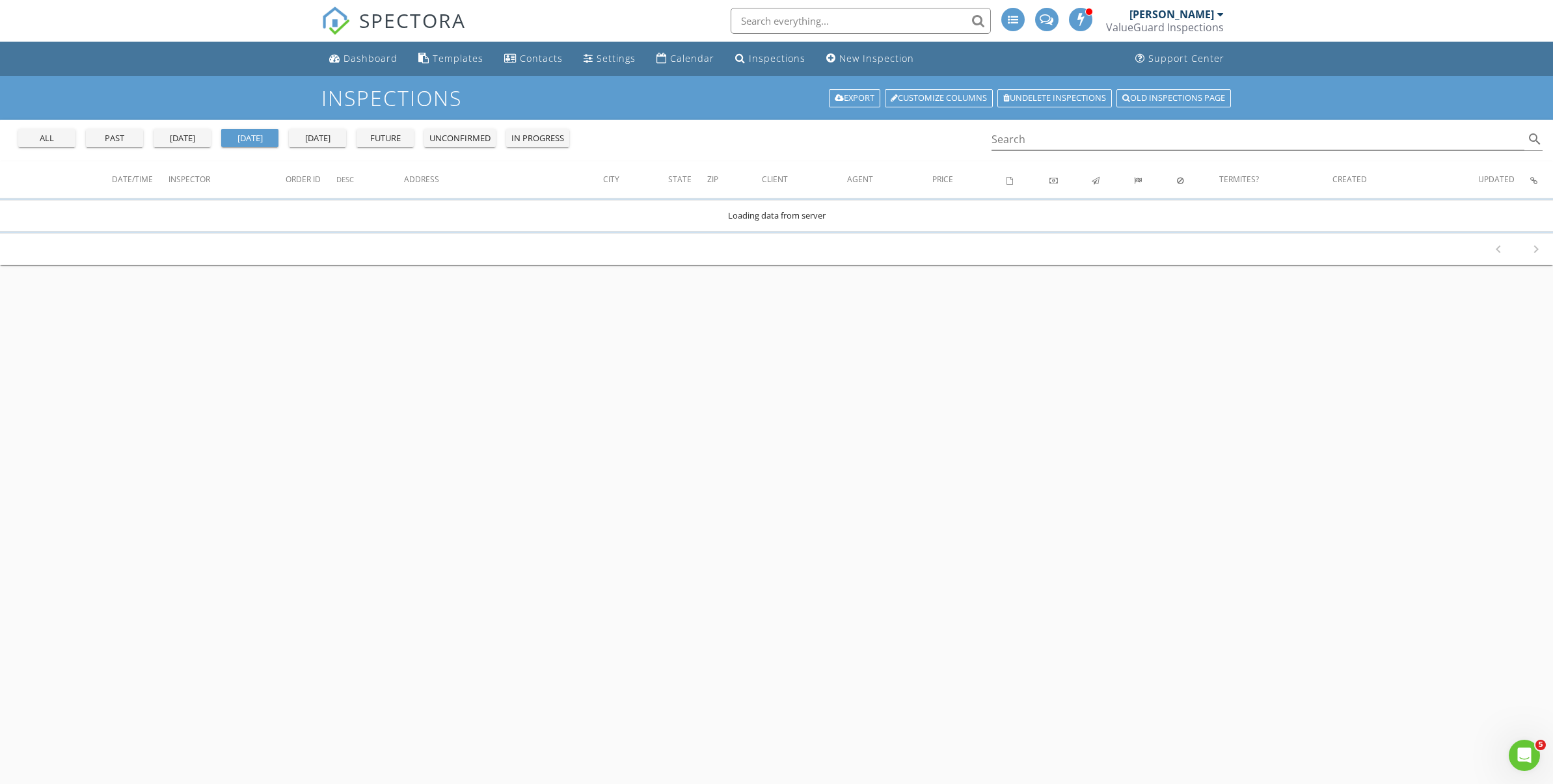
scroll to position [2, 0]
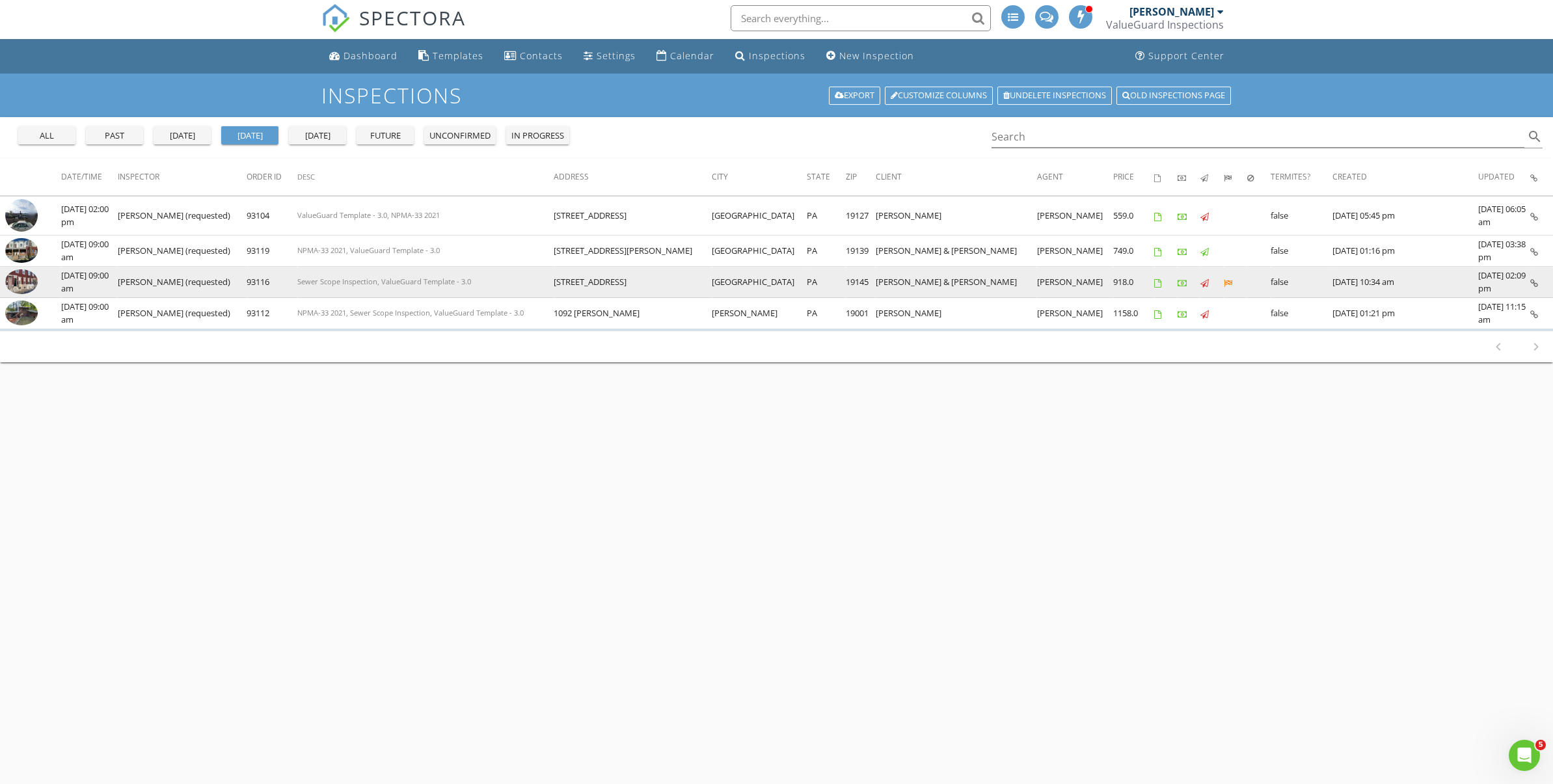
click at [18, 287] on img at bounding box center [22, 281] width 33 height 25
click at [23, 279] on img at bounding box center [22, 281] width 33 height 25
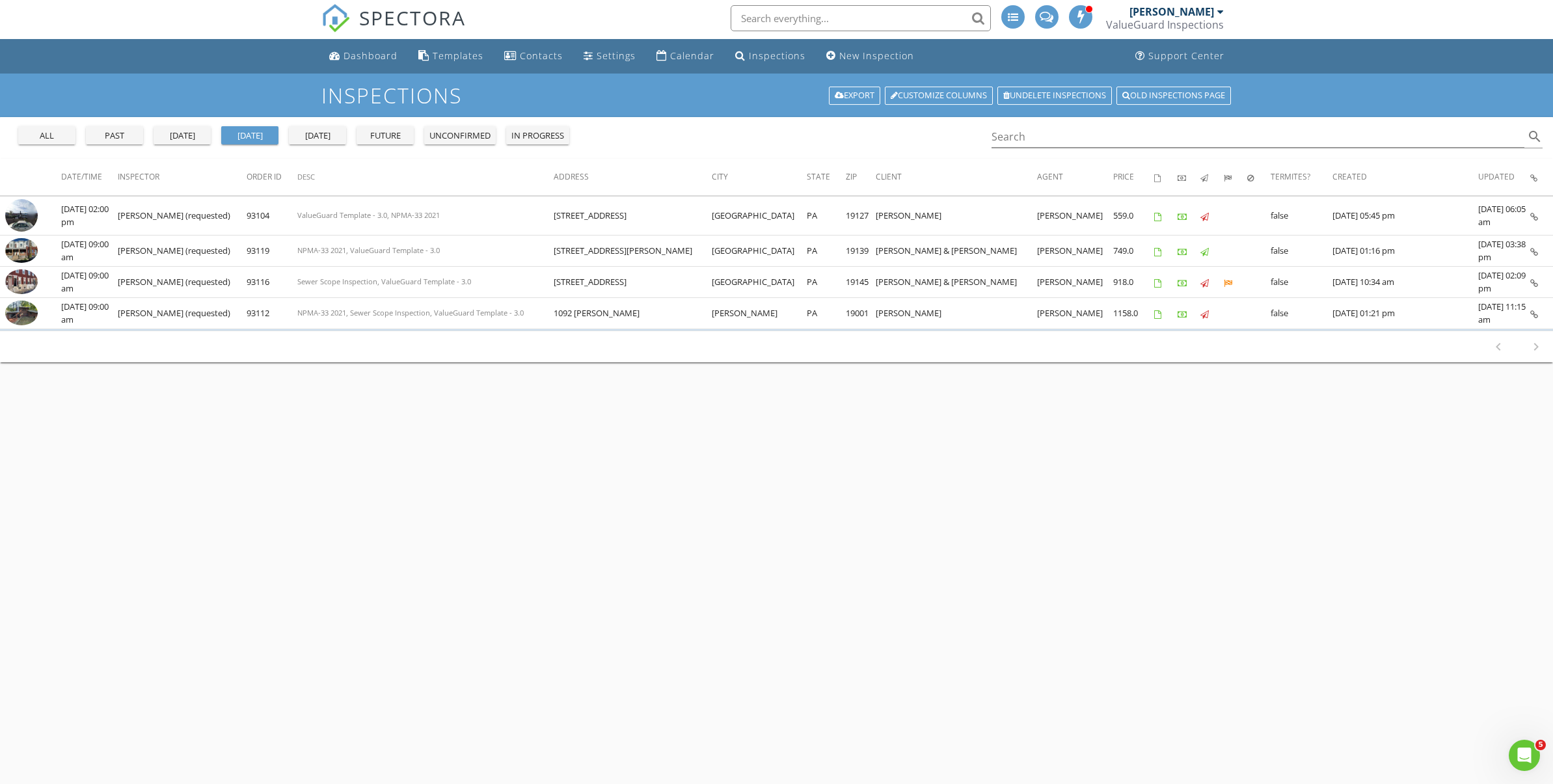
scroll to position [23, 0]
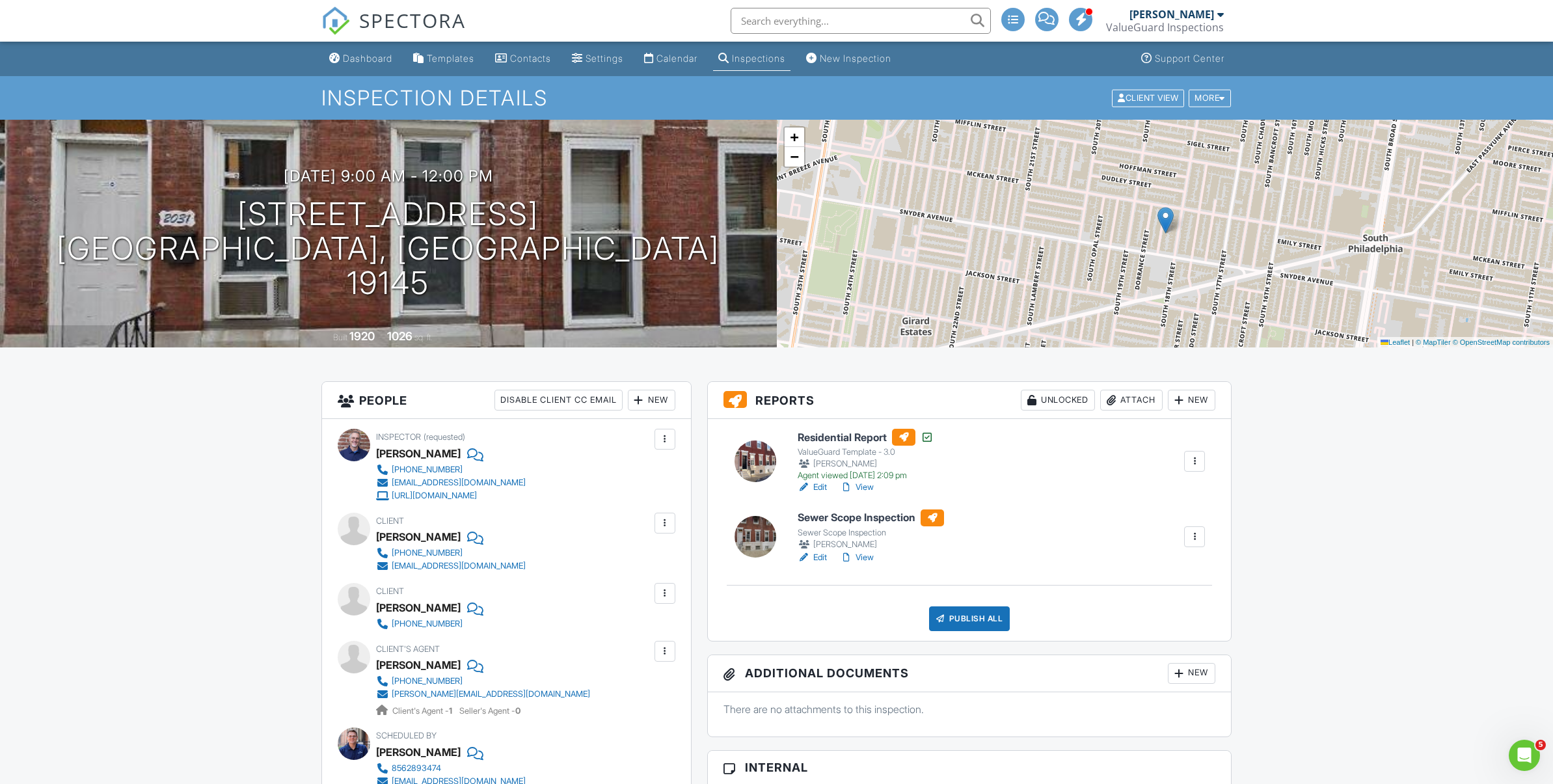
click at [872, 558] on link "View" at bounding box center [857, 557] width 34 height 13
click at [869, 557] on link "View" at bounding box center [857, 557] width 34 height 13
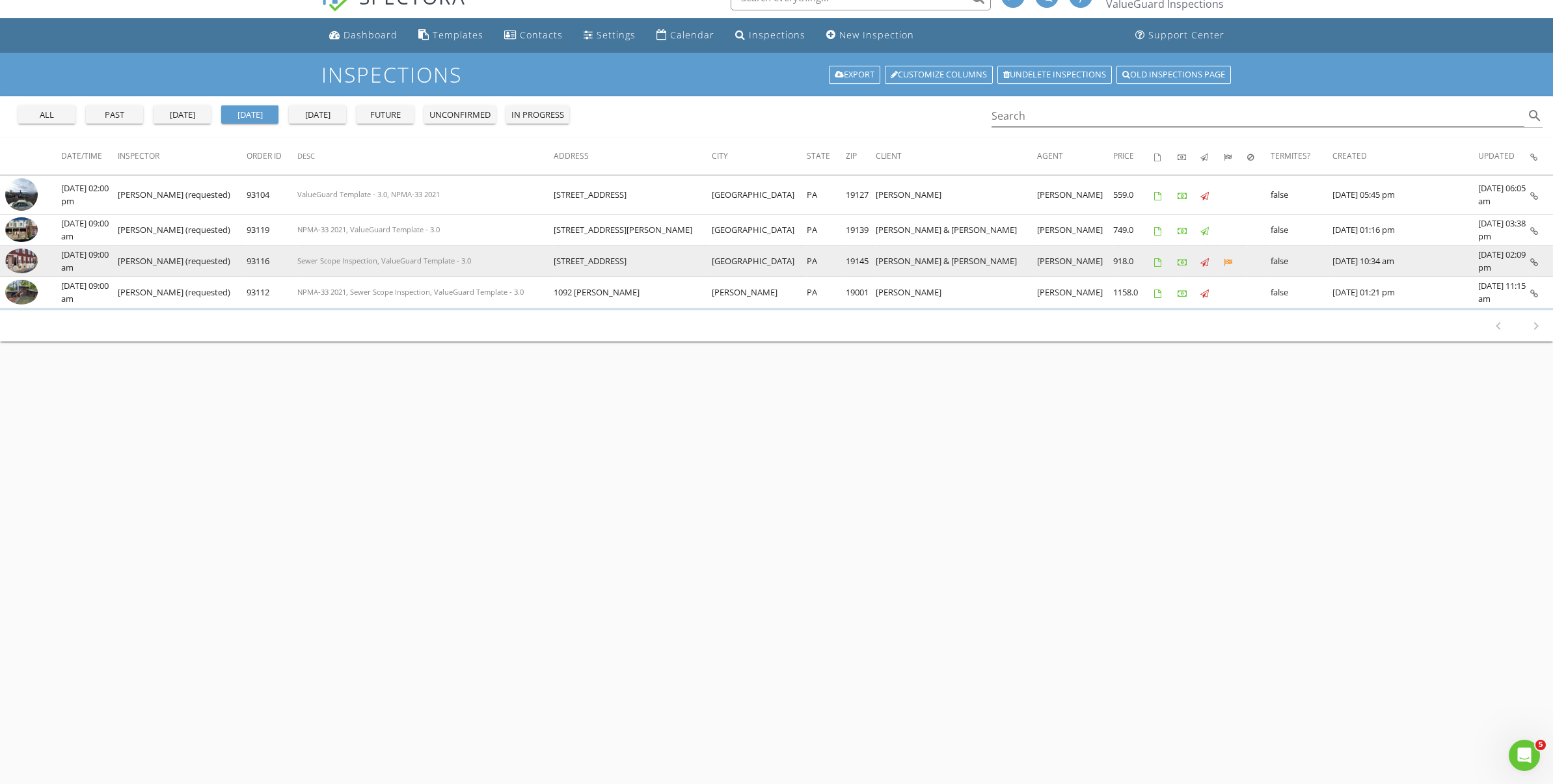
click at [21, 263] on img at bounding box center [22, 260] width 33 height 25
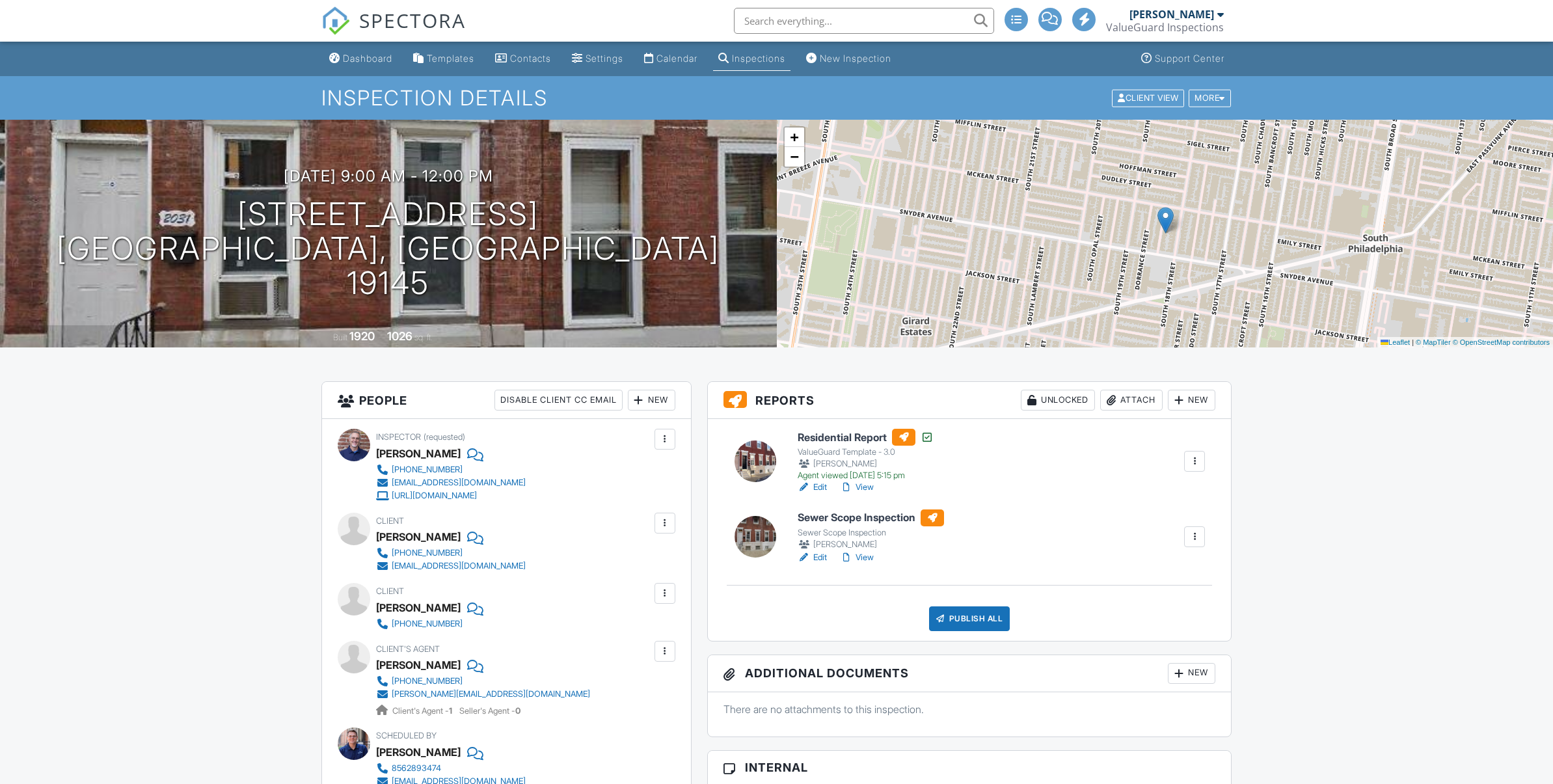
click at [866, 556] on link "View" at bounding box center [857, 557] width 34 height 13
